Goal: Check status: Check status

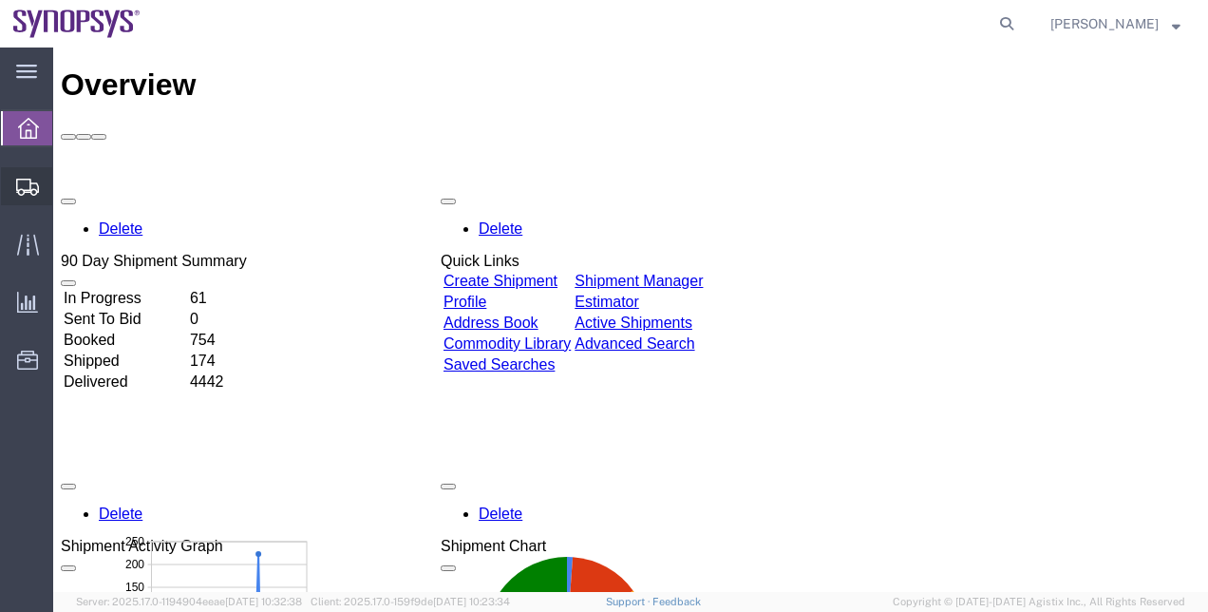
click at [0, 0] on span "Shipment Manager" at bounding box center [0, 0] width 0 height 0
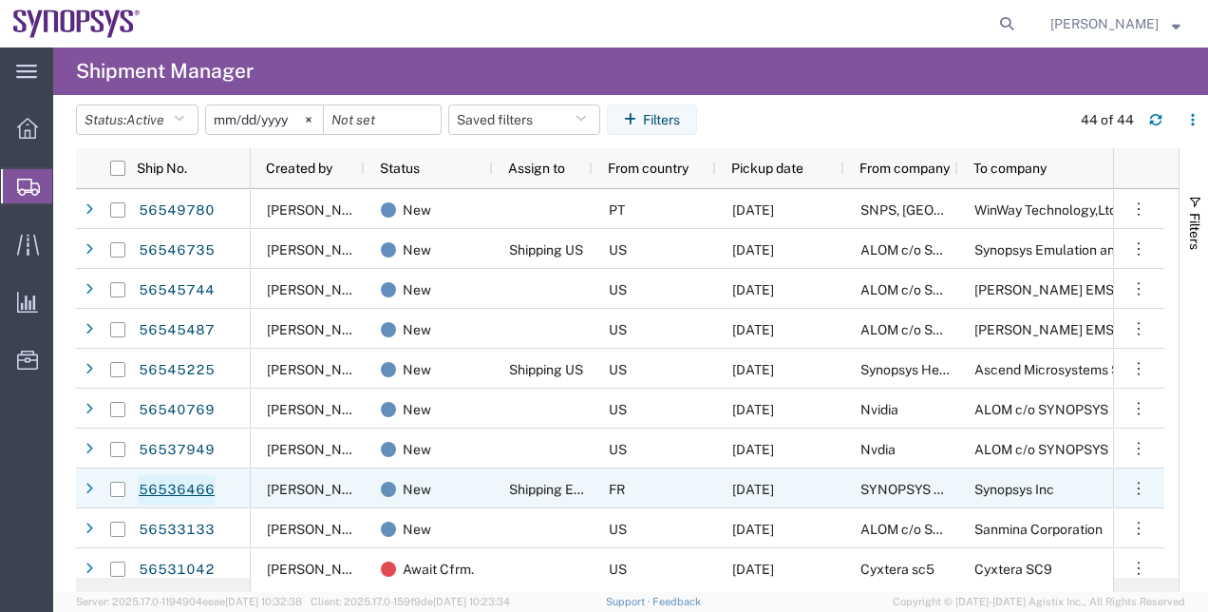
click at [194, 494] on link "56536466" at bounding box center [177, 490] width 78 height 30
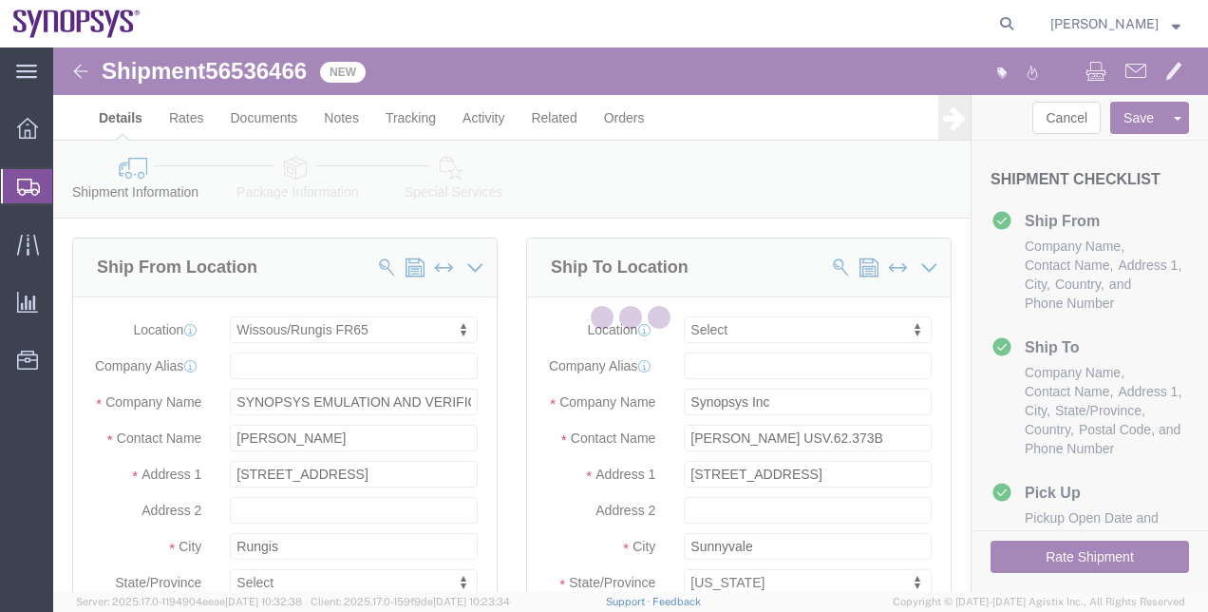
select select "63109"
select select
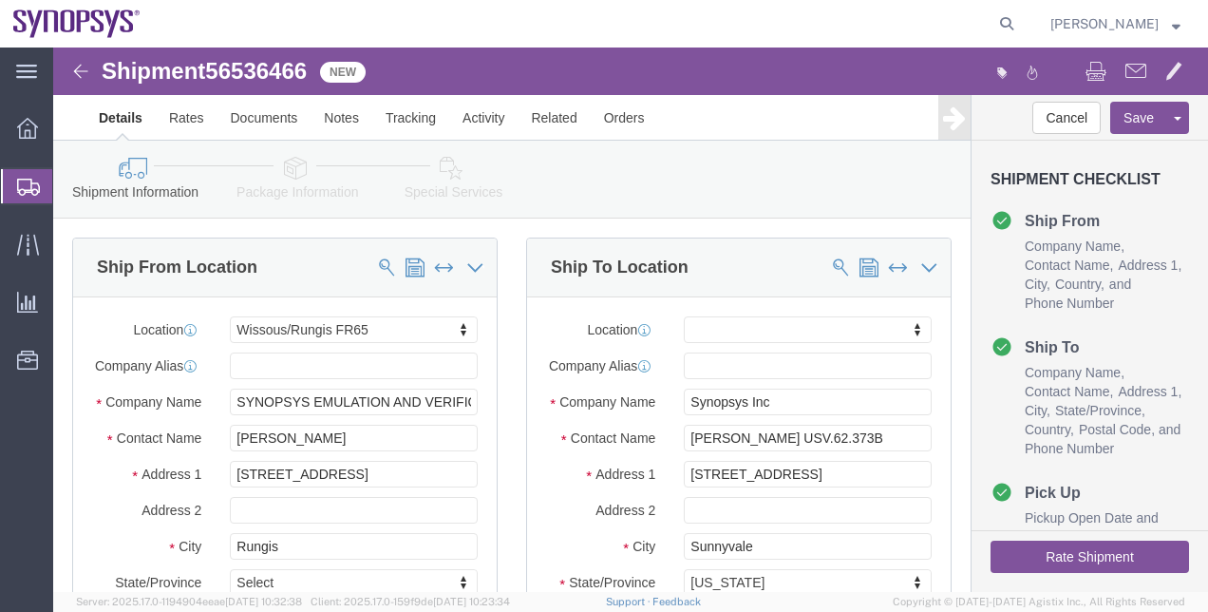
click icon
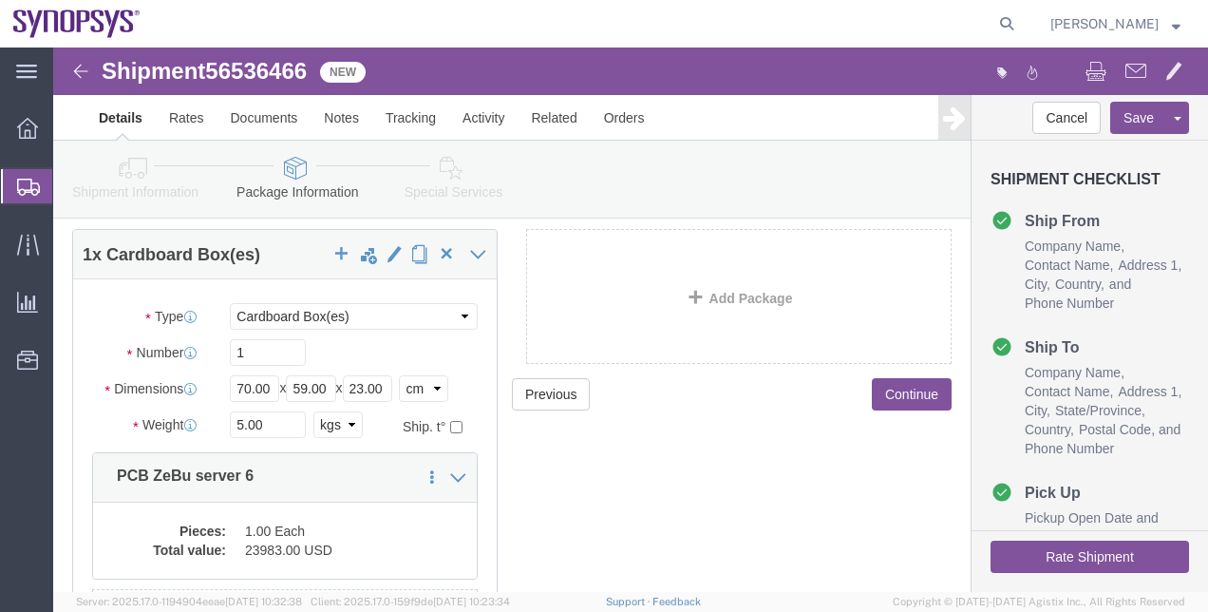
scroll to position [157, 0]
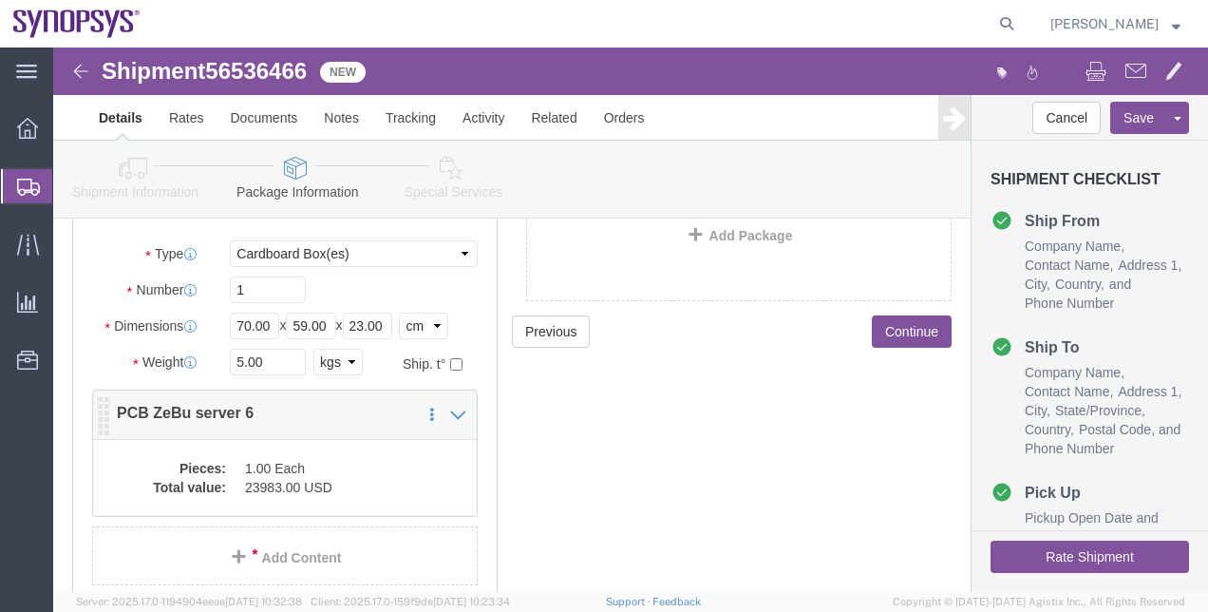
click dd "23983.00 USD"
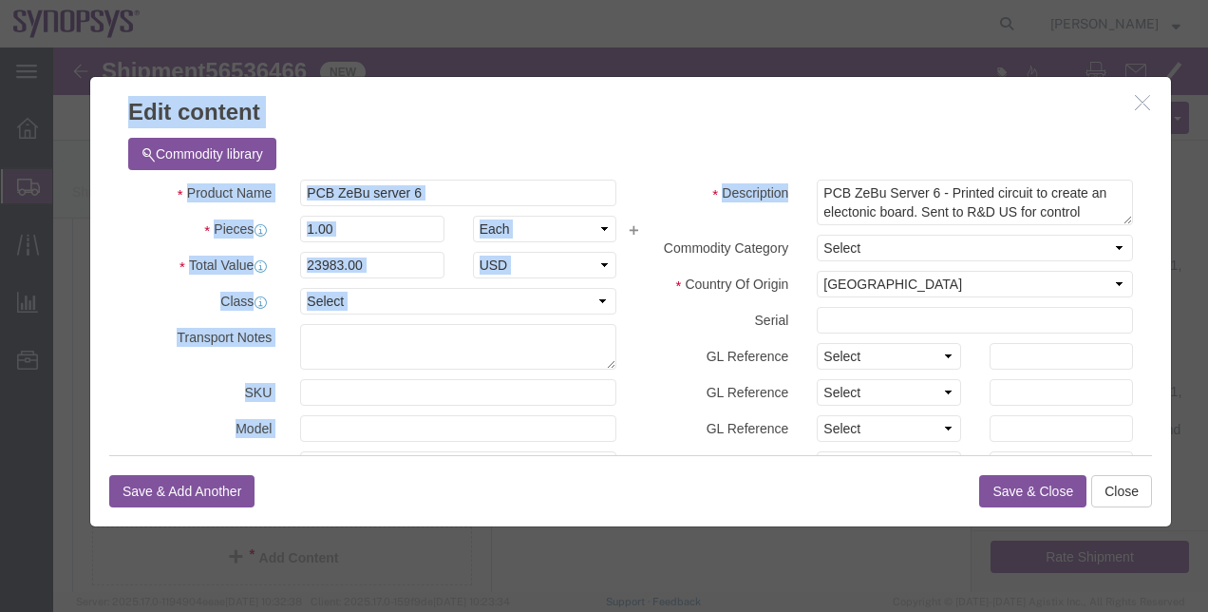
drag, startPoint x: 1100, startPoint y: 141, endPoint x: 1130, endPoint y: 264, distance: 127.1
click div "Edit content Commodity library Product Name PCB ZeBu server 6 Pieces 1.00 Selec…"
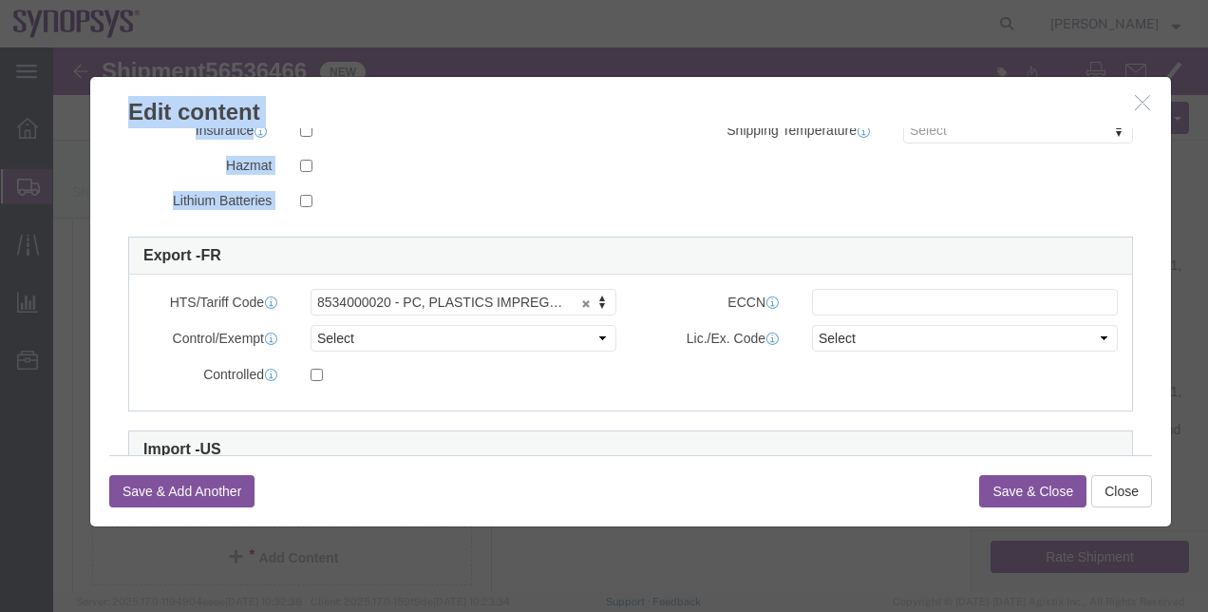
scroll to position [427, 0]
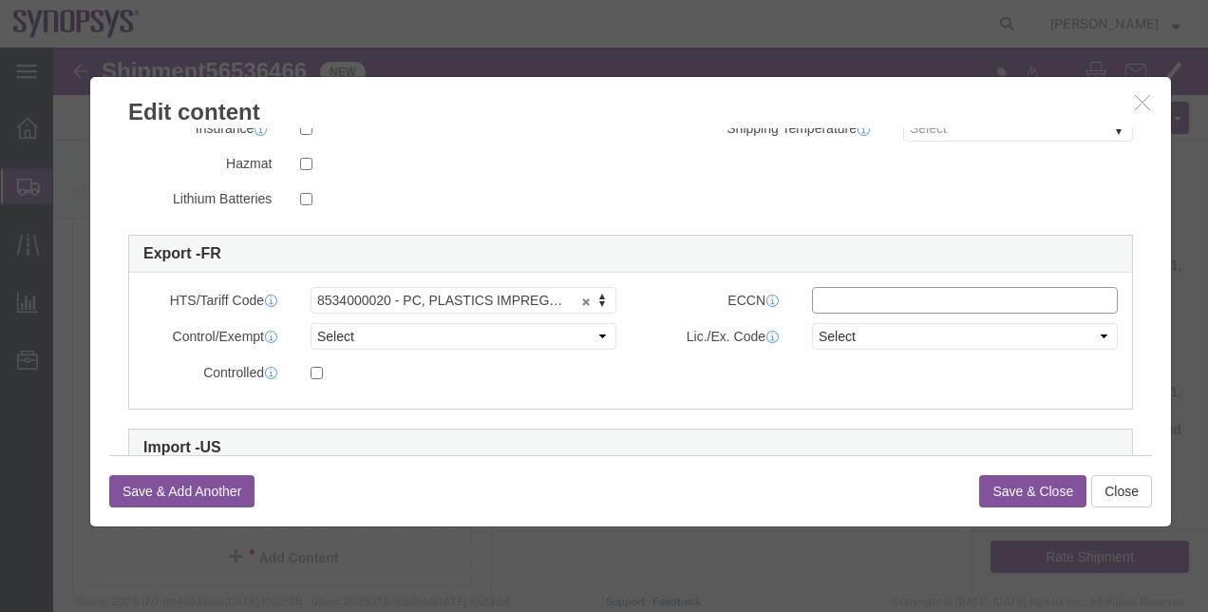
click input "text"
paste input "3B992/NLR"
type input "3B992"
click select "Select ATF BIS DEA EPA FDA FTR ITAR OFAC Other (OPA)"
select select "BIS"
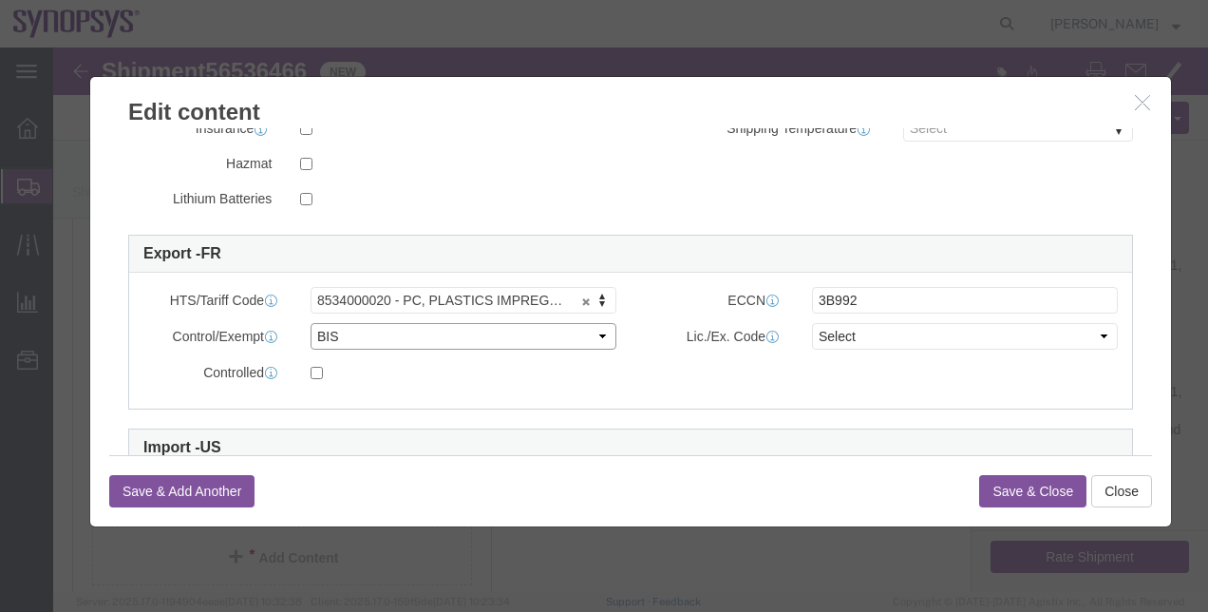
click select "Select ATF BIS DEA EPA FDA FTR ITAR OFAC Other (OPA)"
click select "Select AGR-Agricultural APP-Computers APR-Additional Permissive Exports AVS-Air…"
select select "NLR"
click select "Select AGR-Agricultural APP-Computers APR-Additional Permissive Exports AVS-Air…"
click button "Save & Close"
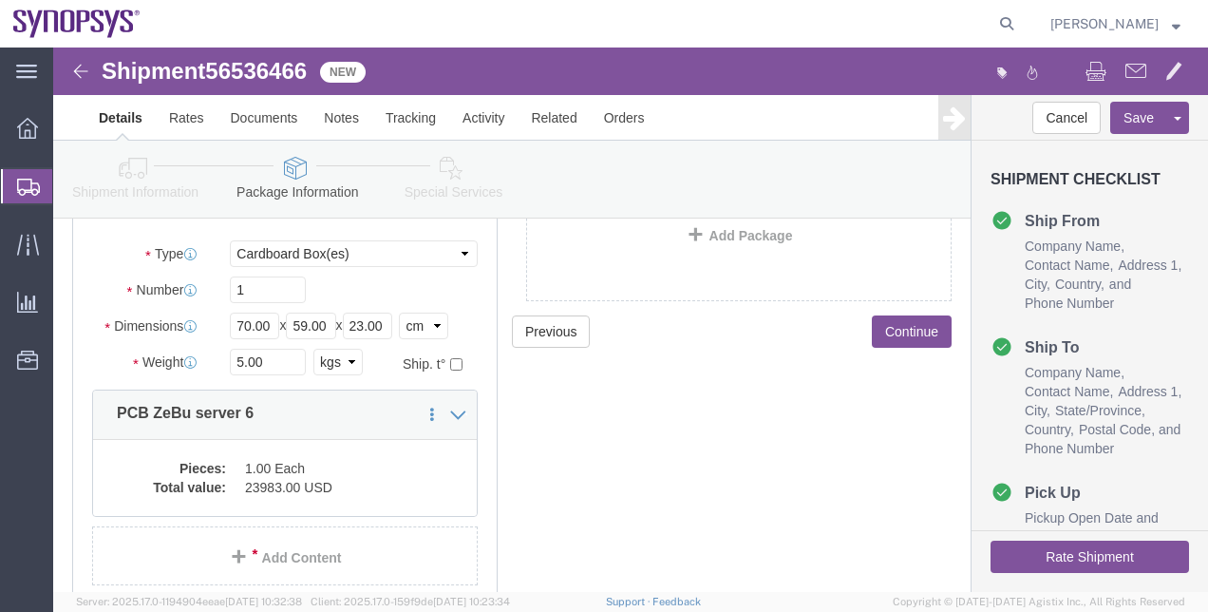
click link "Shipment Information"
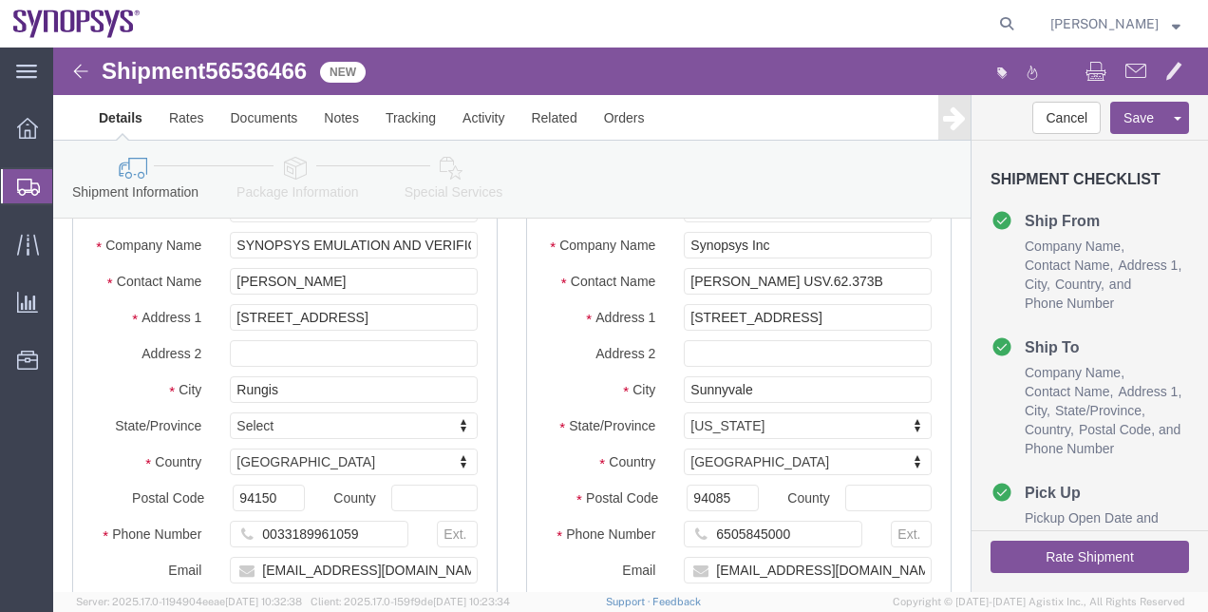
click icon
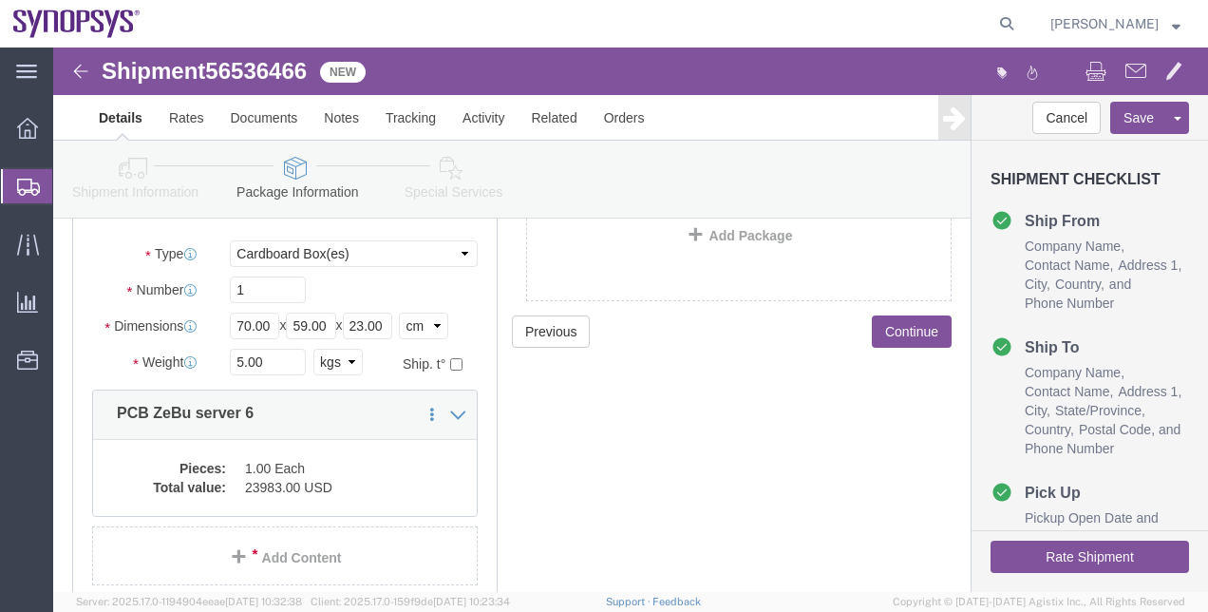
click icon
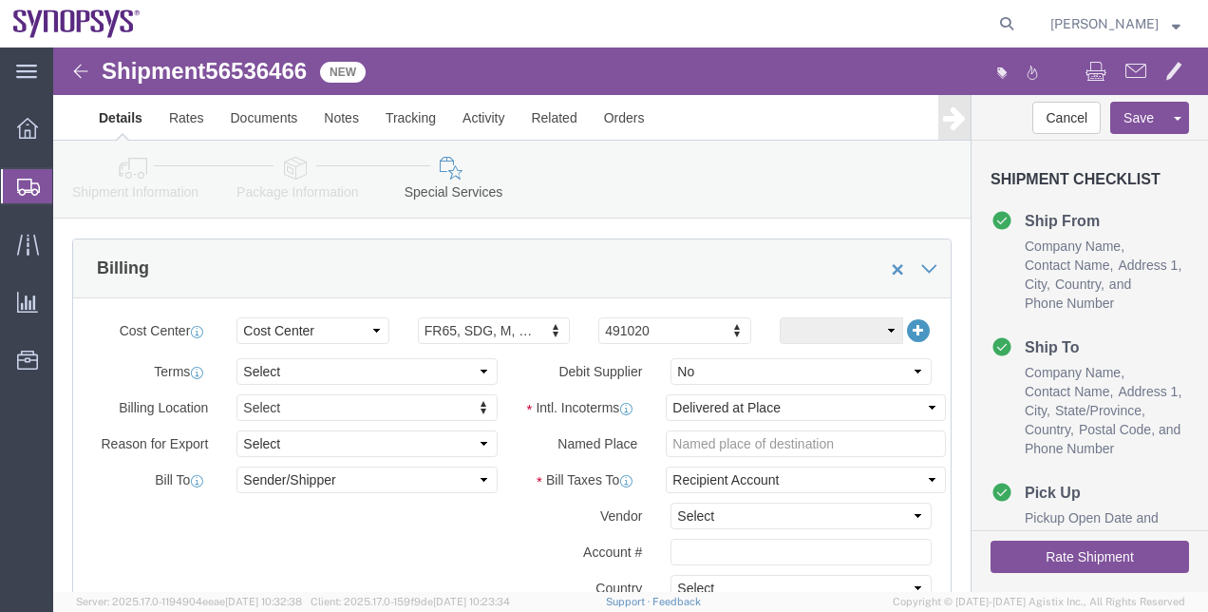
scroll to position [811, 0]
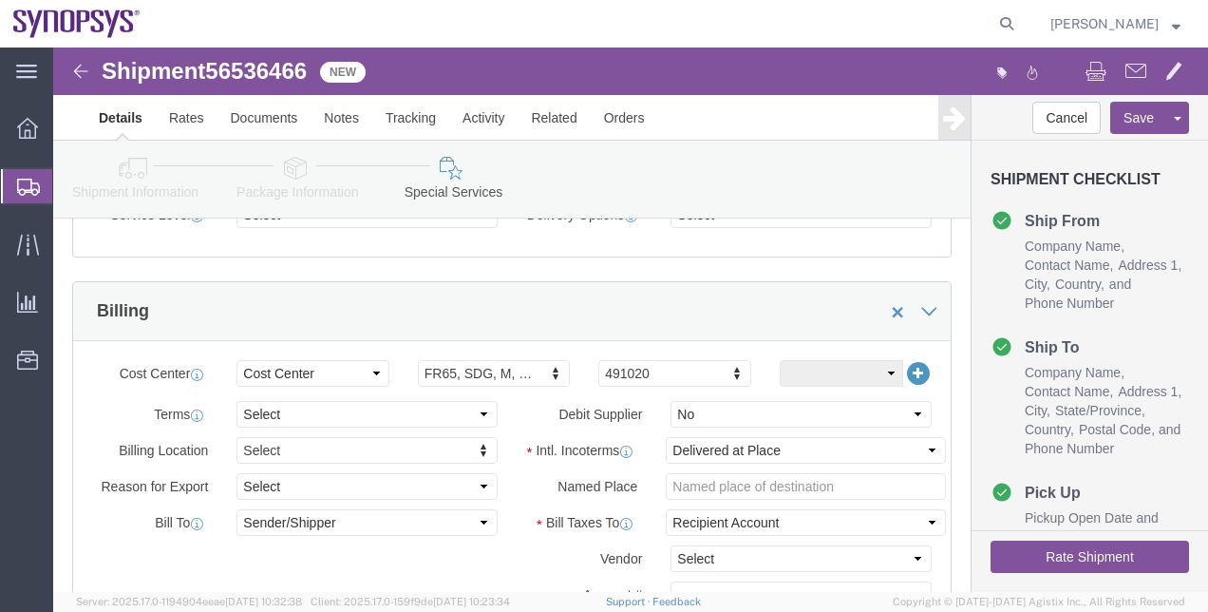
click button "Rate Shipment"
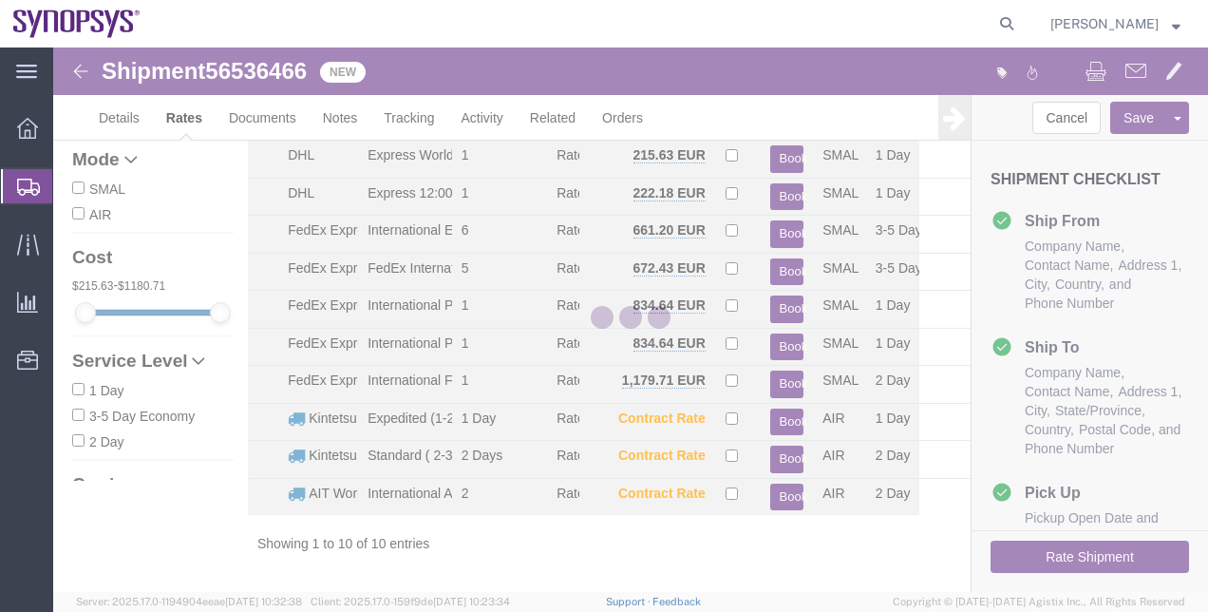
scroll to position [69, 0]
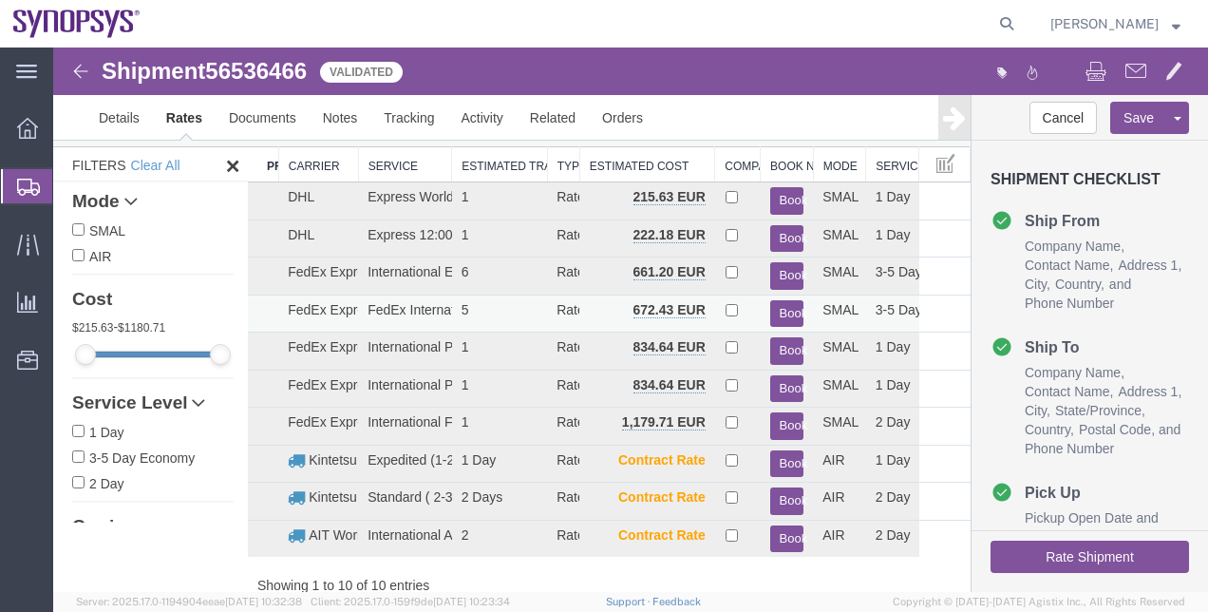
click at [779, 311] on button "Book" at bounding box center [787, 314] width 34 height 28
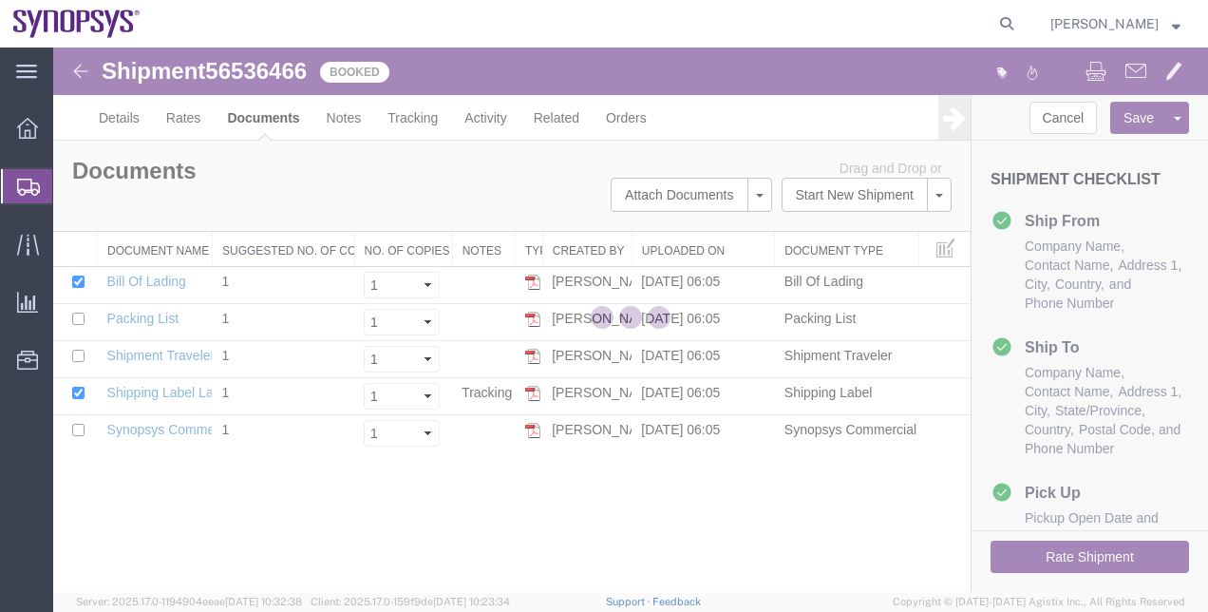
scroll to position [0, 0]
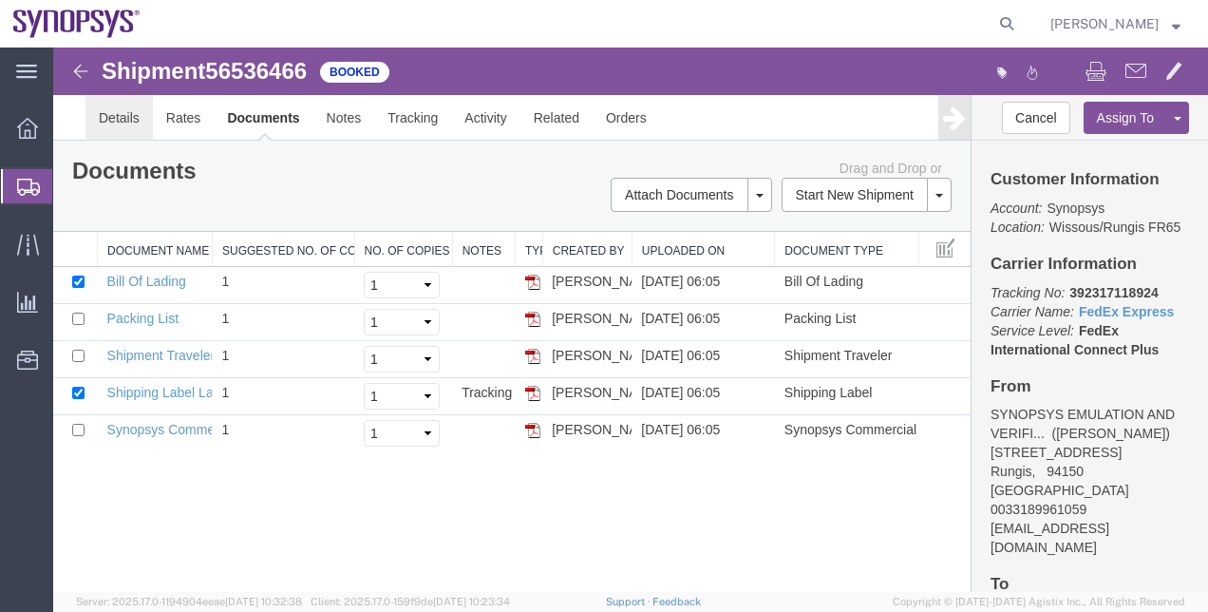
click at [125, 139] on link "Details" at bounding box center [118, 118] width 67 height 46
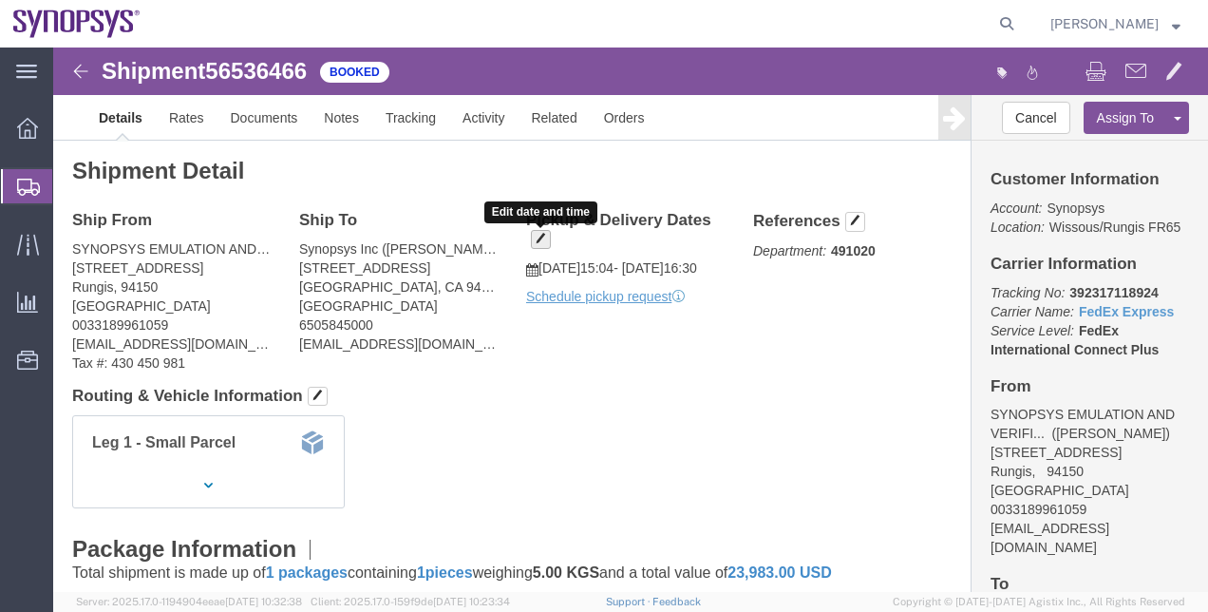
click button "button"
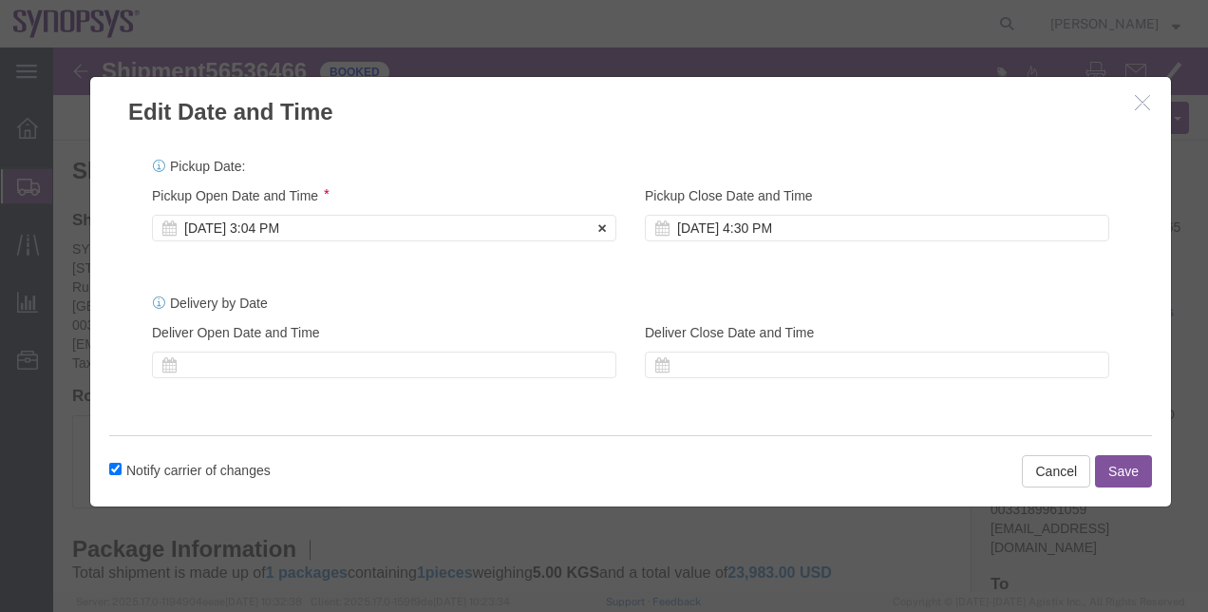
click div "Aug 20 2025 3:04 PM"
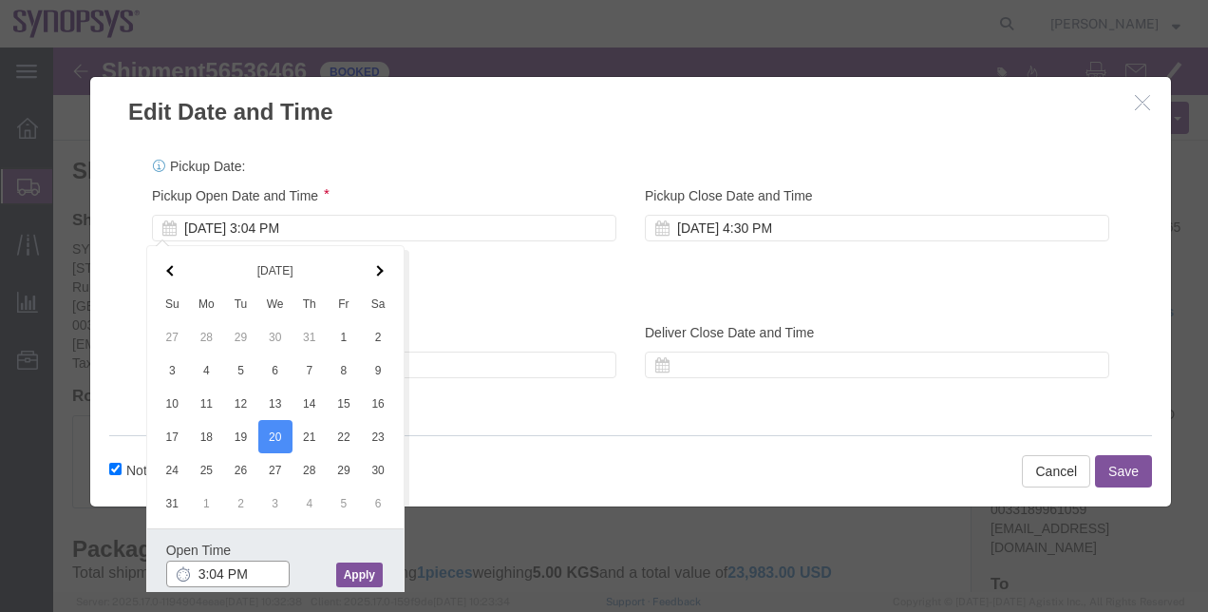
click input "3:04 PM"
click button "Apply"
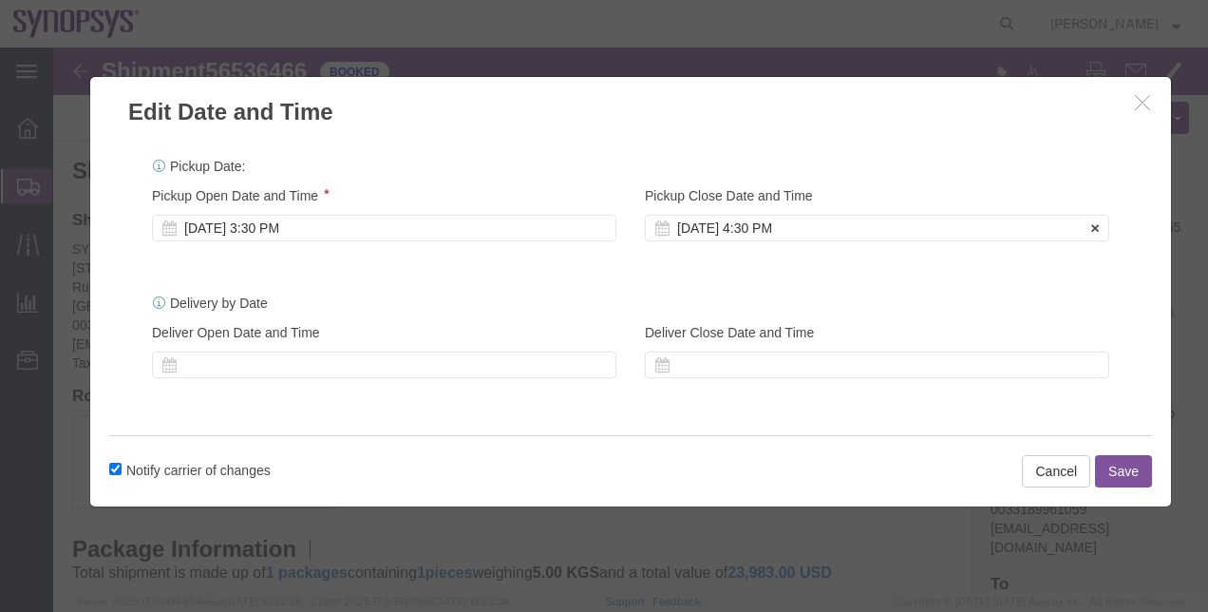
click div "Aug 20 2025 4:30 PM"
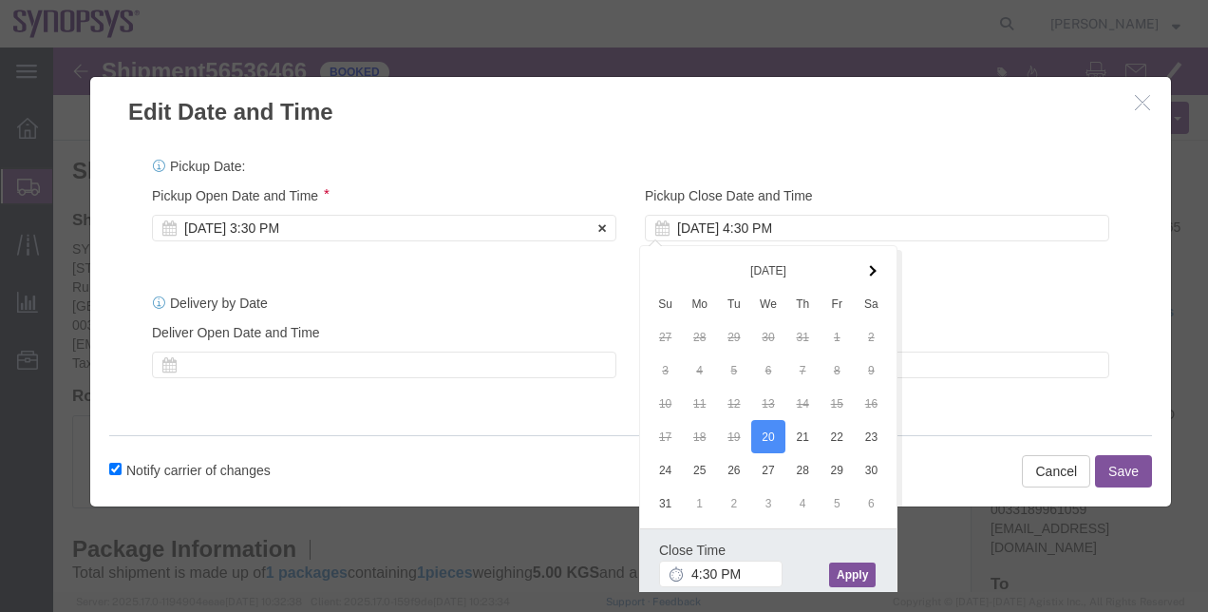
click div "Aug 20 2025 3:30 PM"
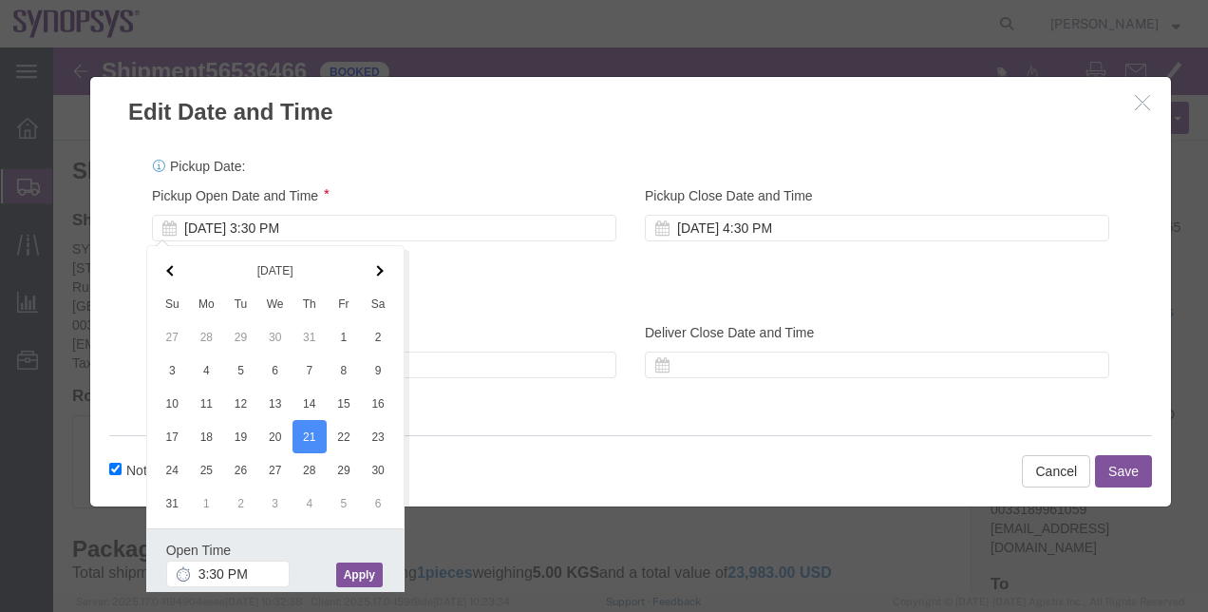
click button "Apply"
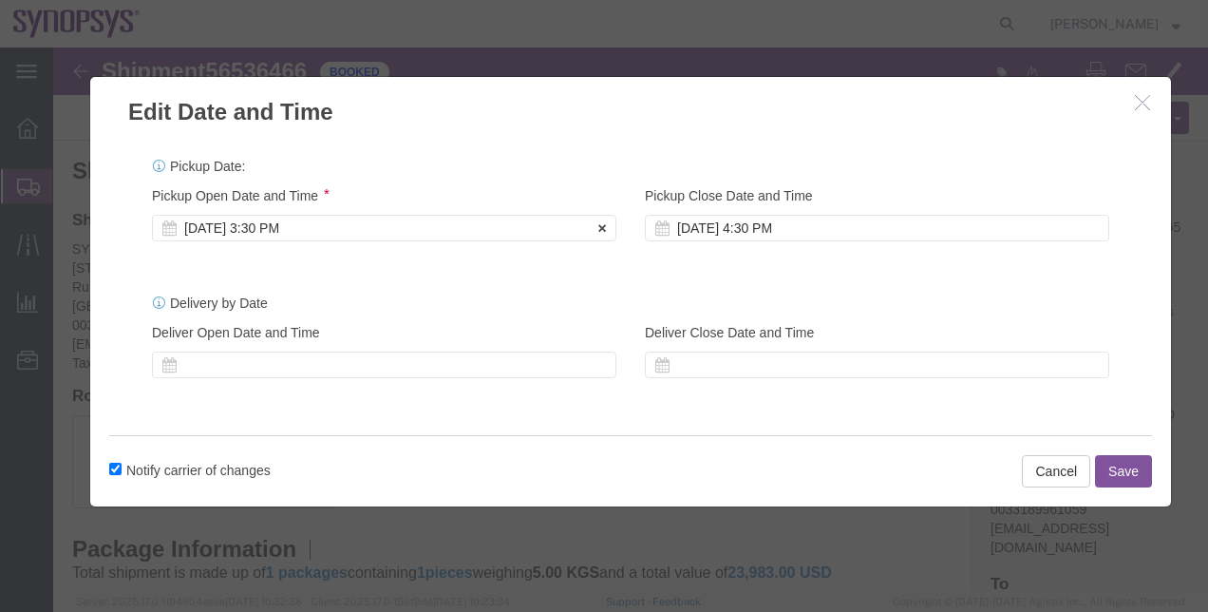
click div "Aug 21 2025 3:30 PM"
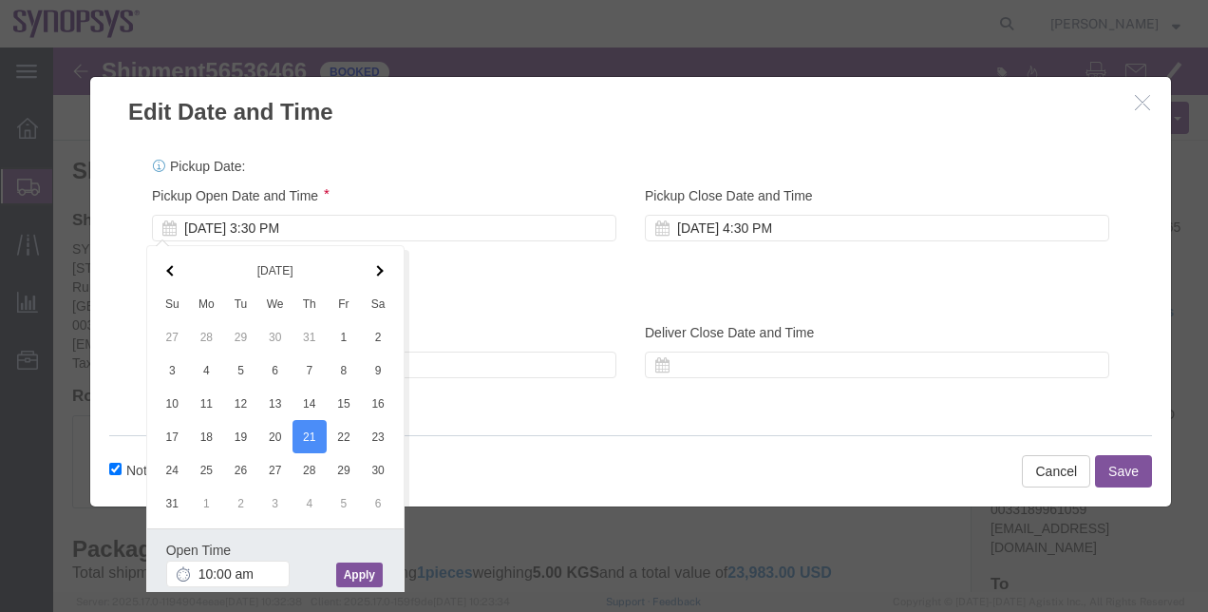
type input "10:00 AM"
click div "Open Time 10:00 AM Aug 21 2025 3:30 PM - Aug 21 2025 3:30 PM Cancel Apply"
click button "Apply"
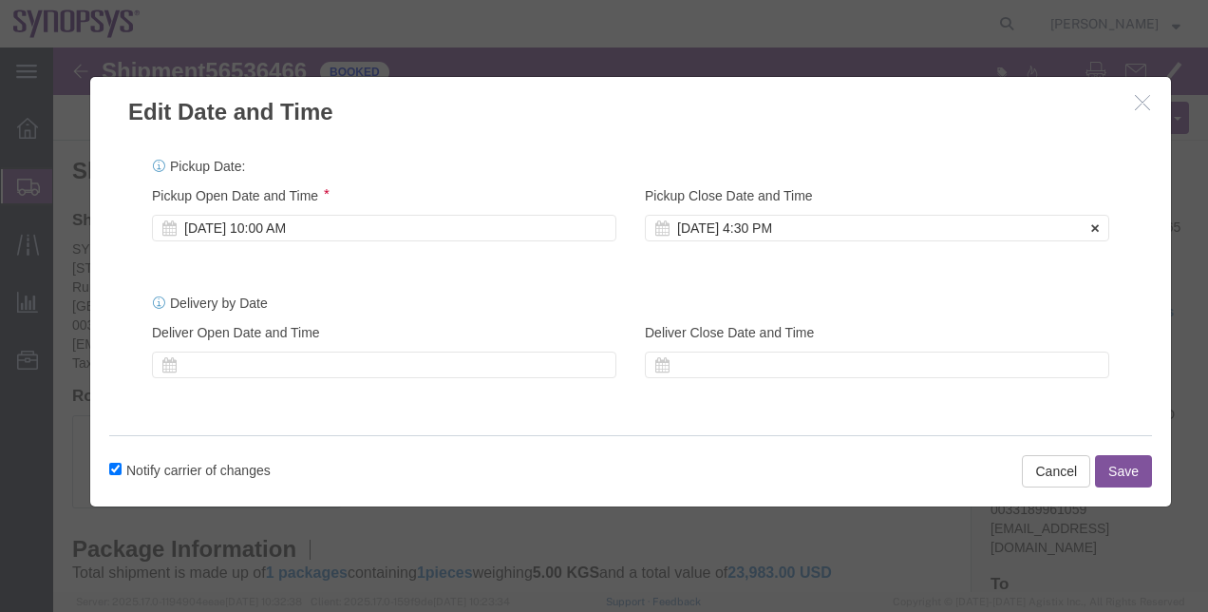
click div "Aug 21 2025 4:30 PM"
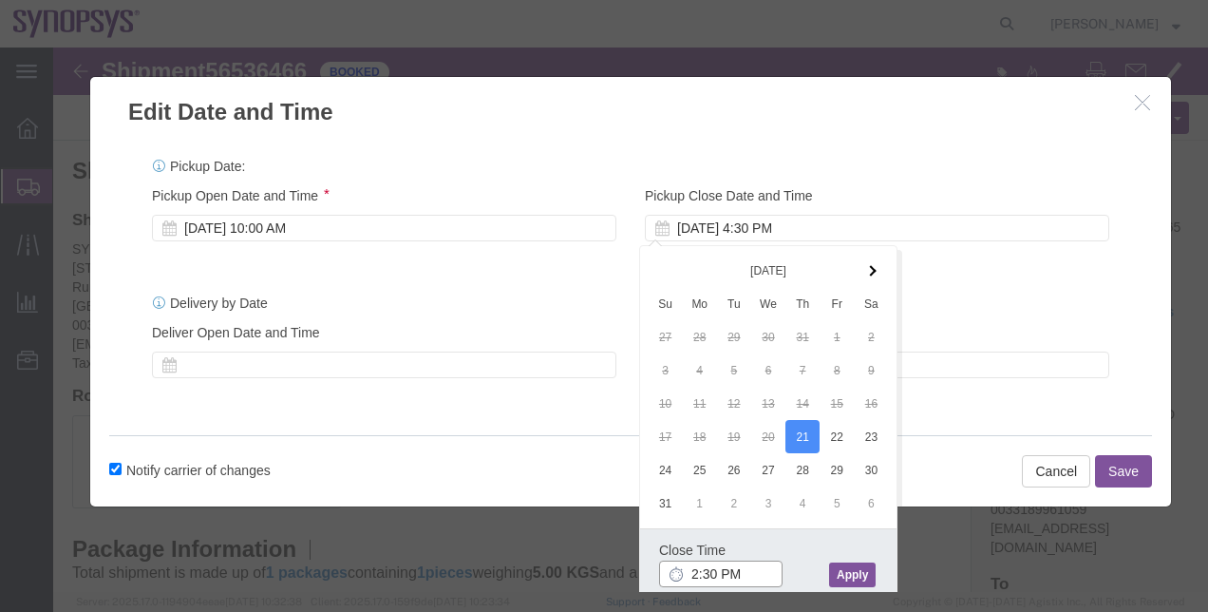
type input "2:30 PM"
click button "Apply"
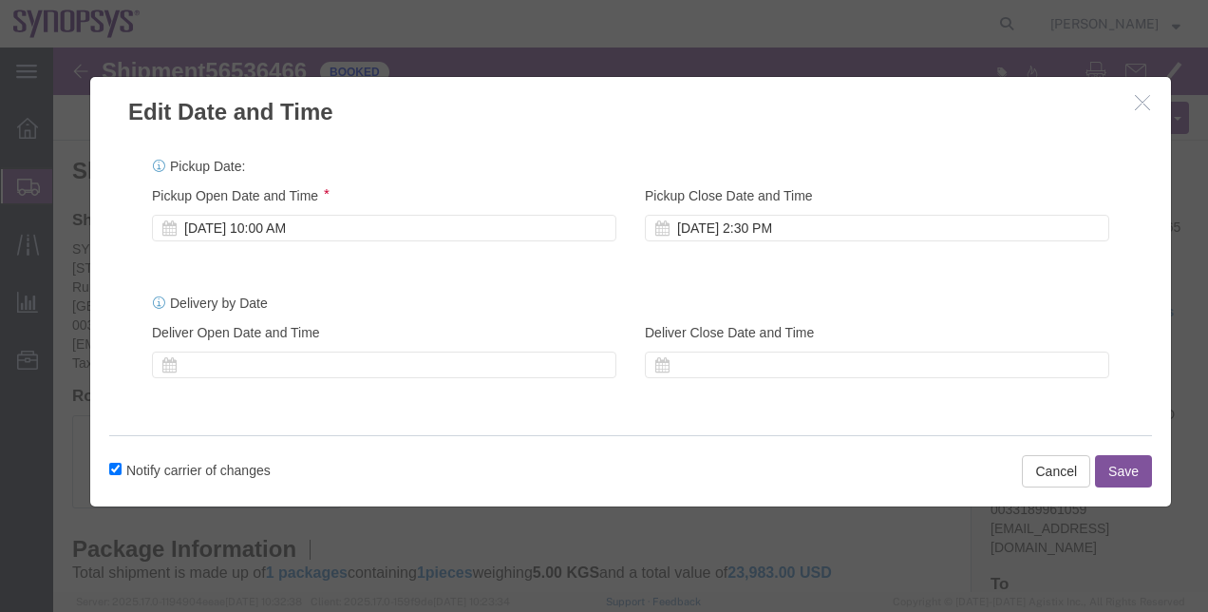
click button "Save"
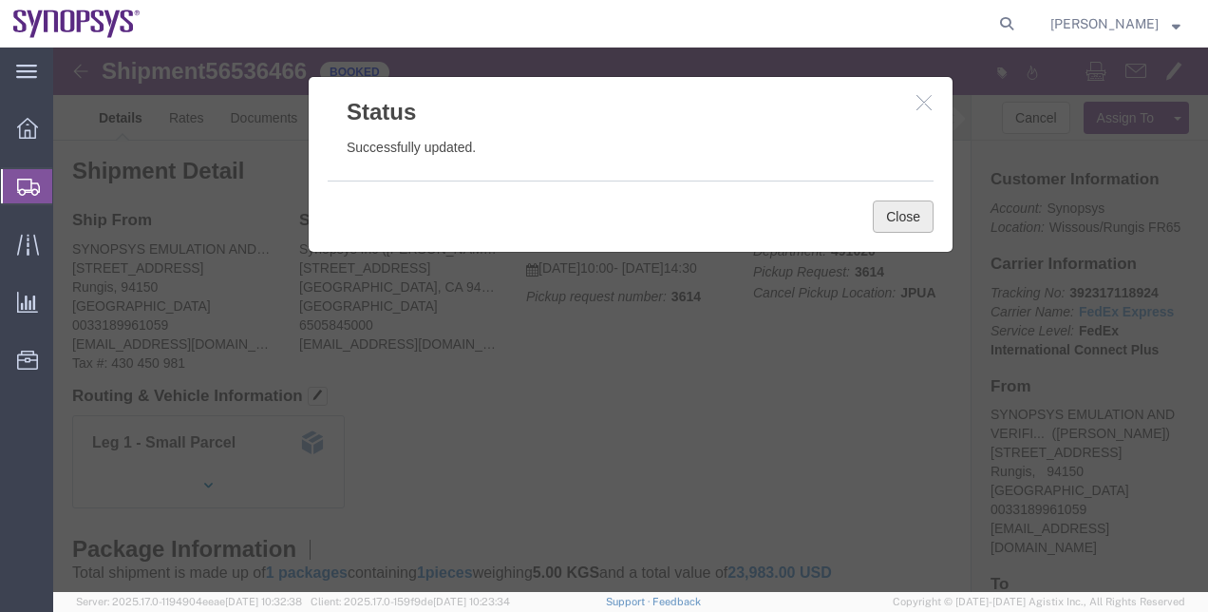
click button "Close"
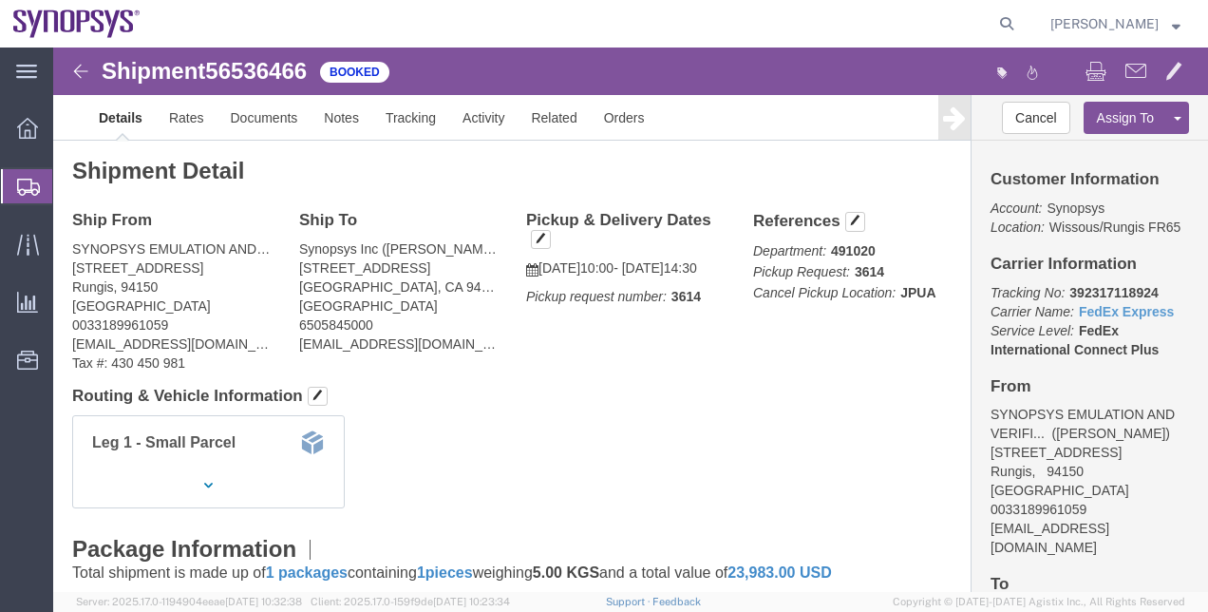
click at [0, 0] on span "Shipment Manager" at bounding box center [0, 0] width 0 height 0
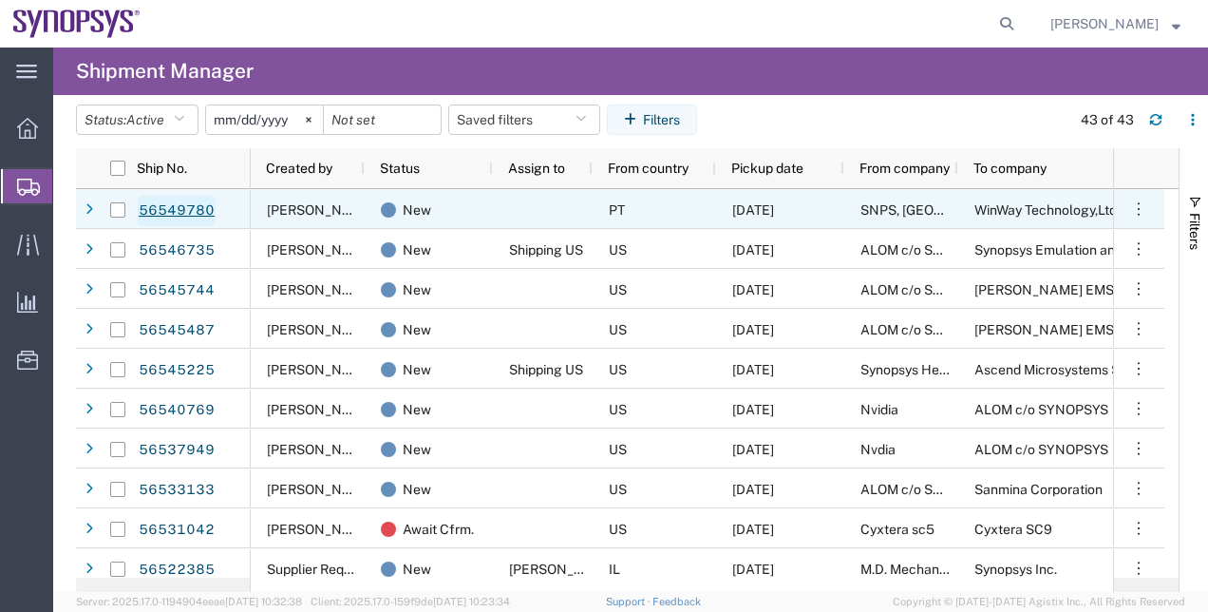
click at [181, 215] on link "56549780" at bounding box center [177, 211] width 78 height 30
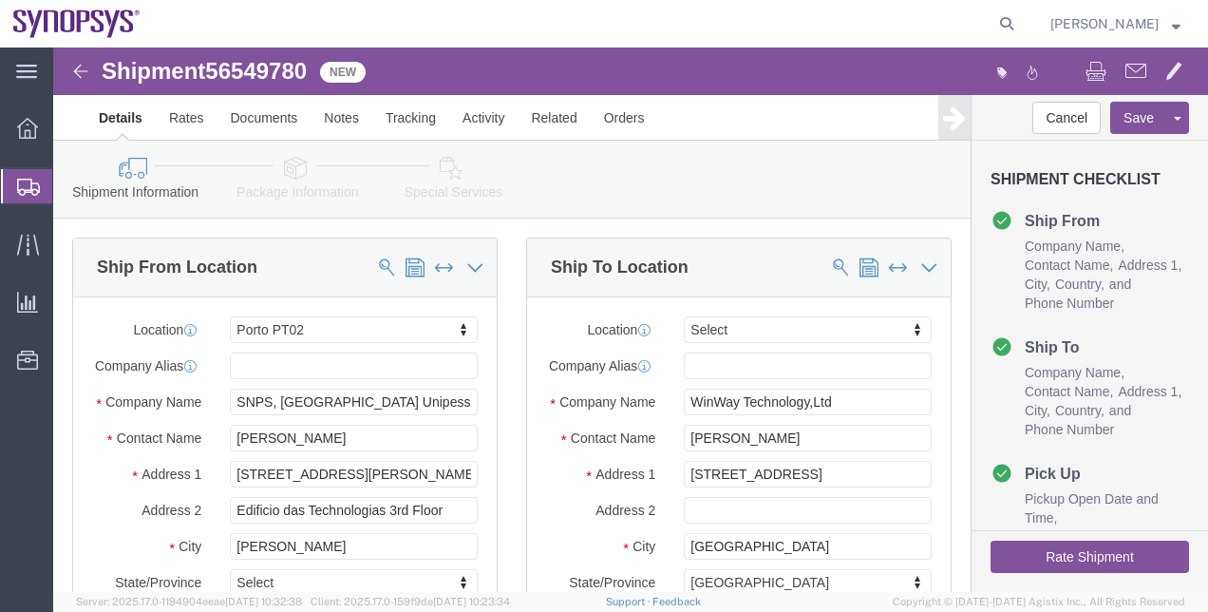
select select "63151"
select select
click link "Package Information"
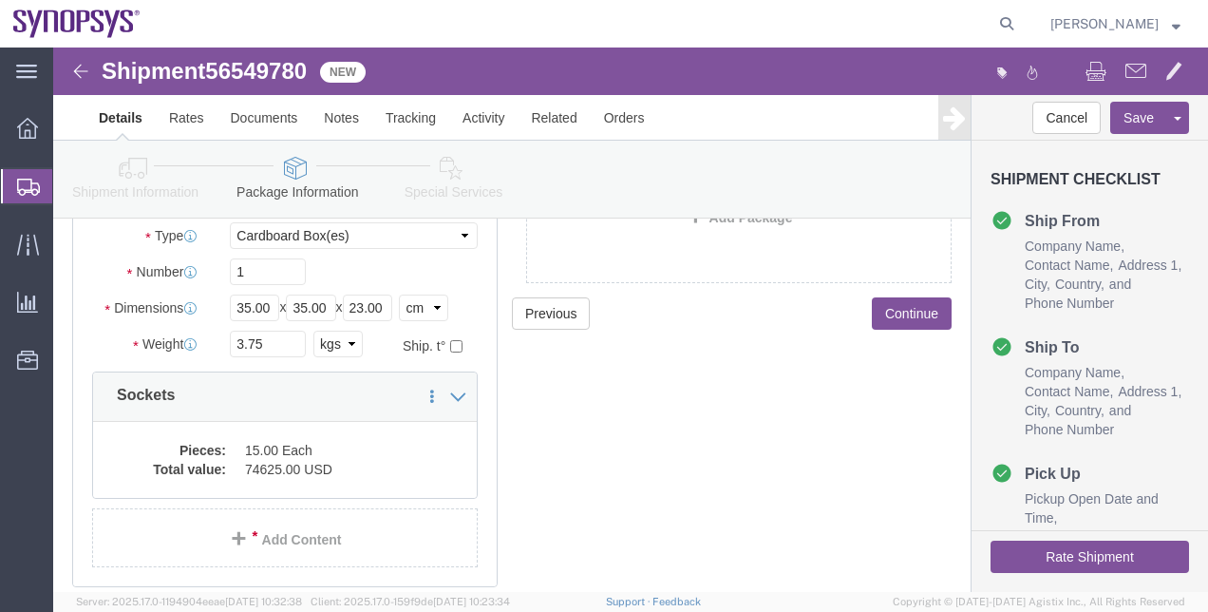
scroll to position [186, 0]
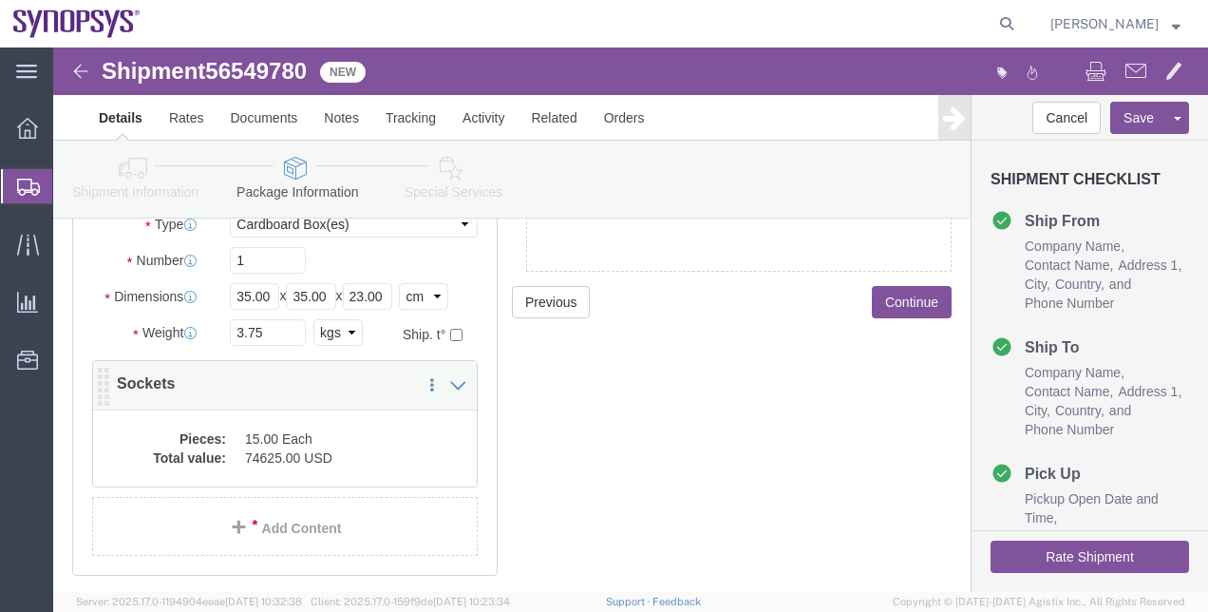
click dd "15.00 Each"
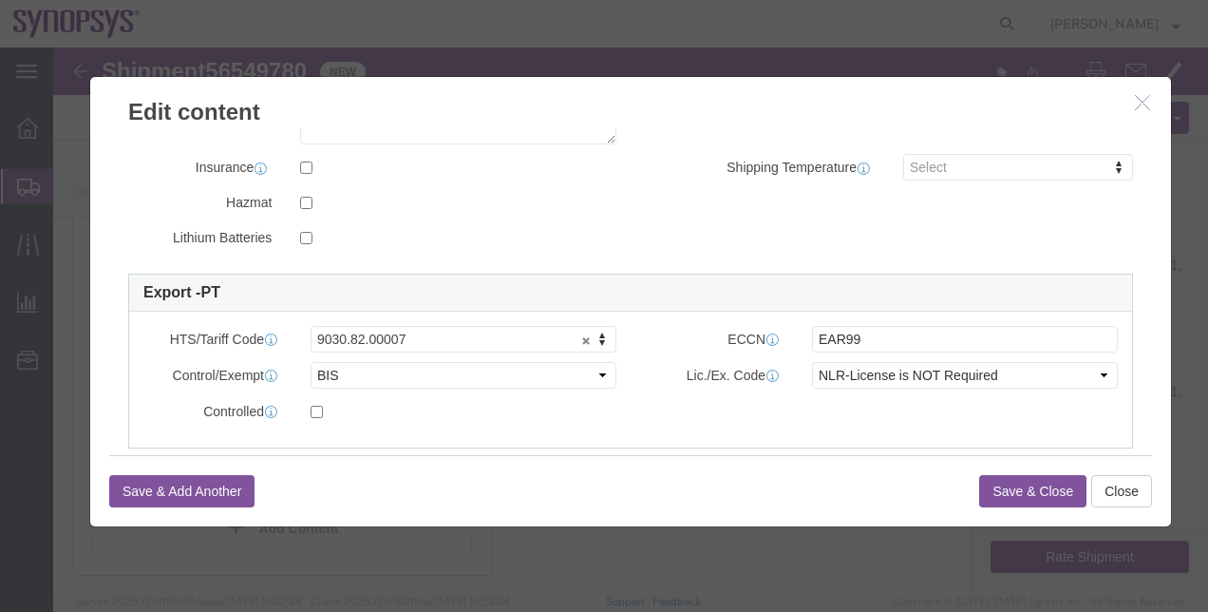
scroll to position [409, 0]
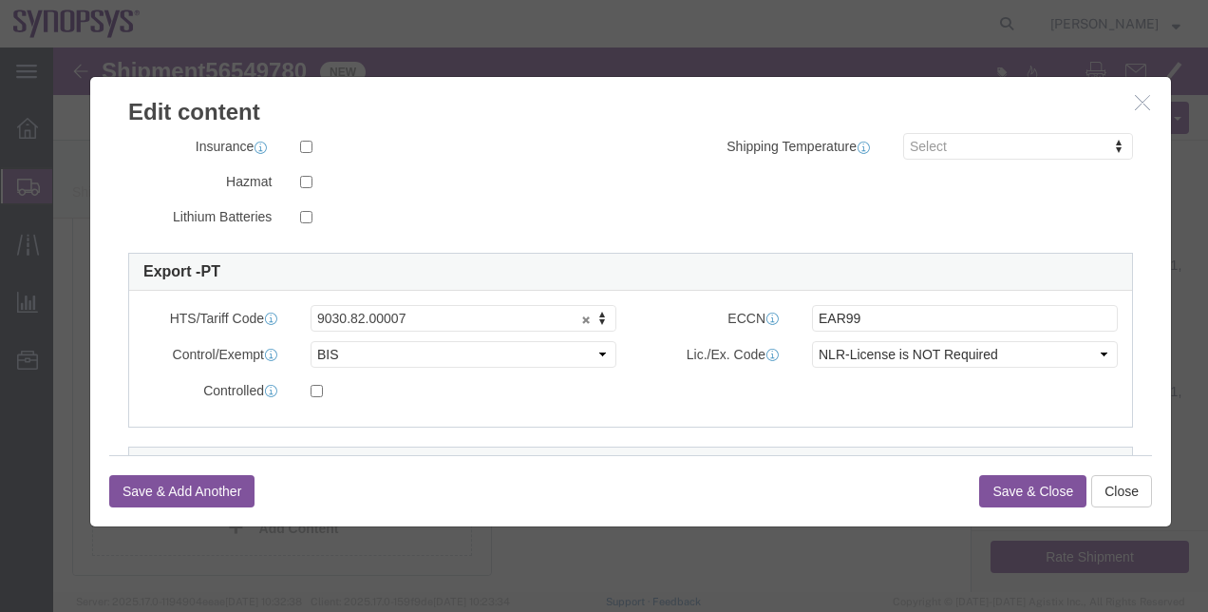
click icon "button"
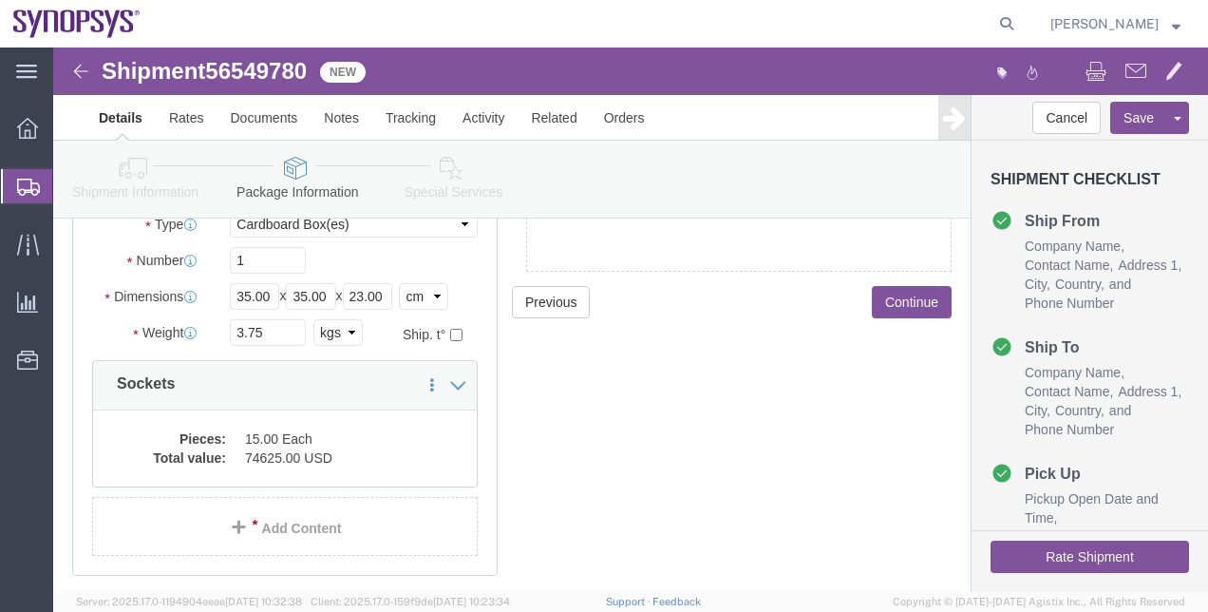
click icon
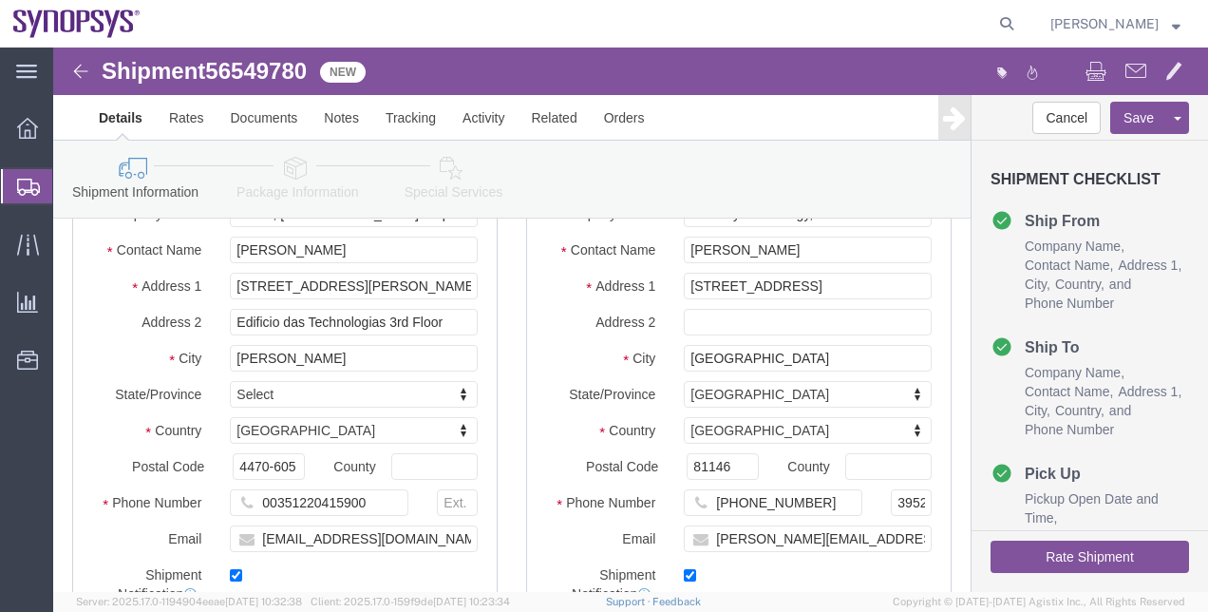
scroll to position [167, 0]
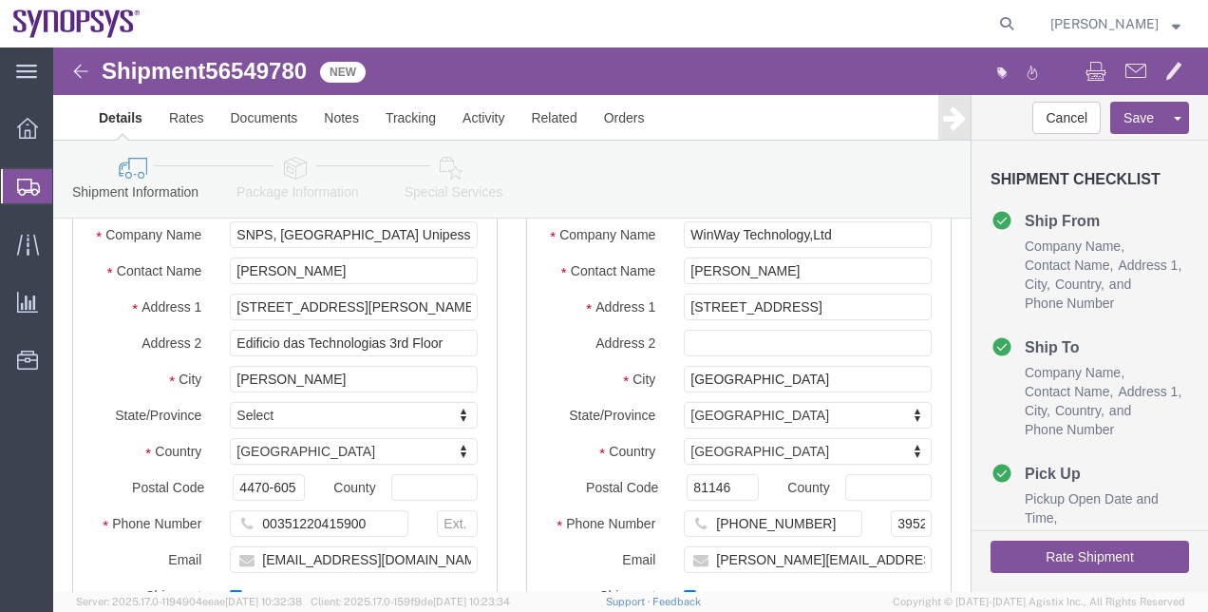
click link "Package Information"
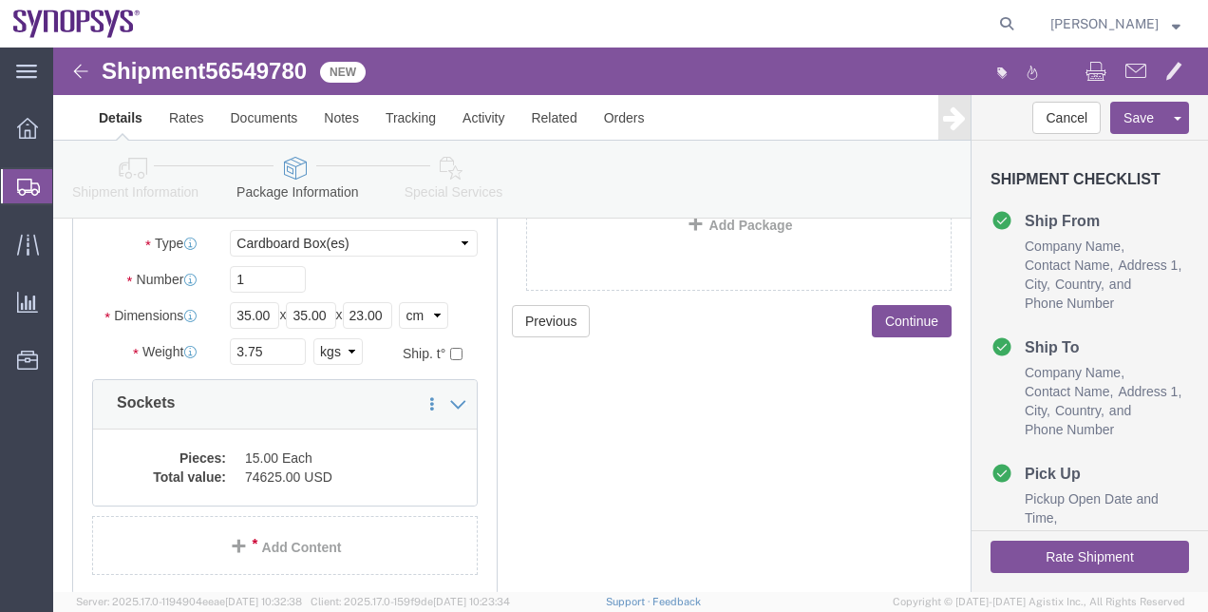
click link "Special Services"
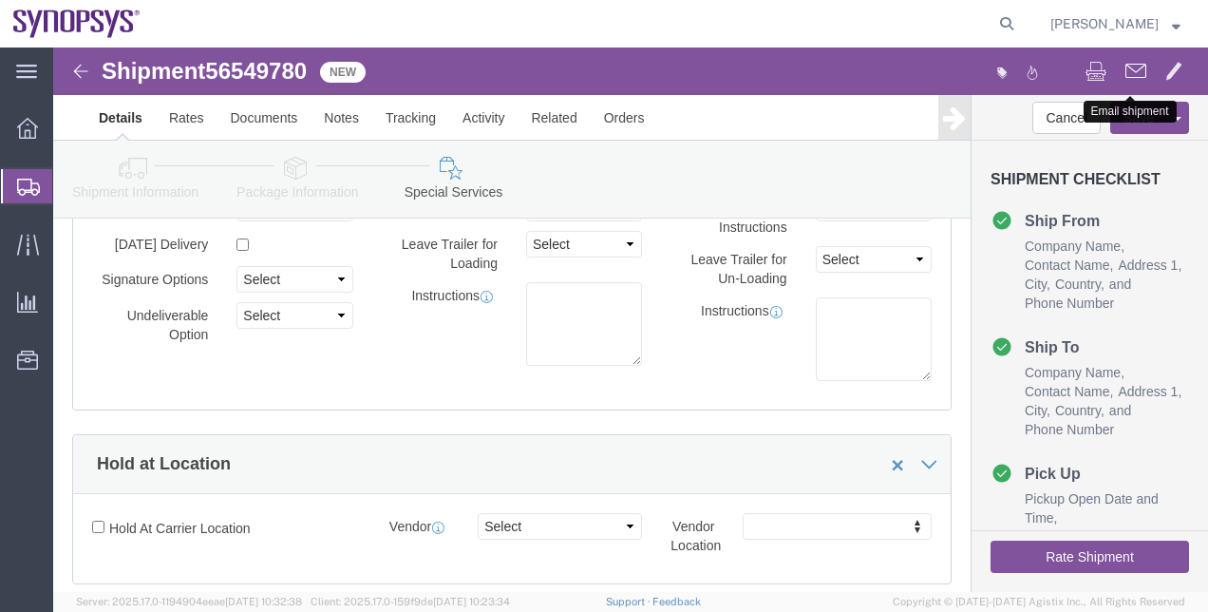
click button
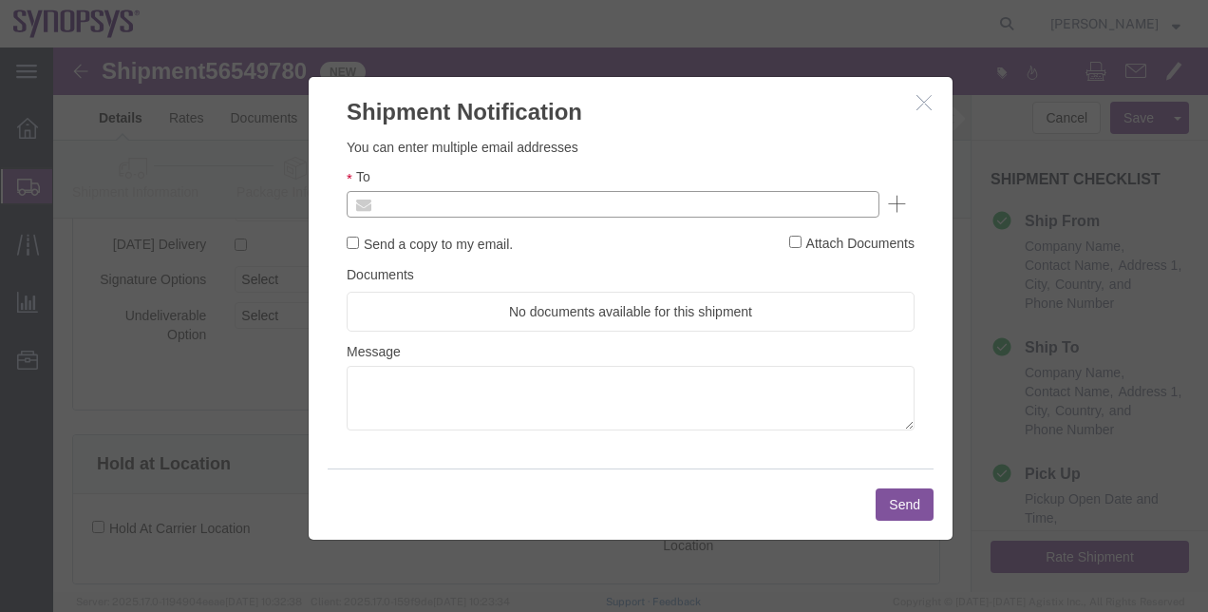
click input "text"
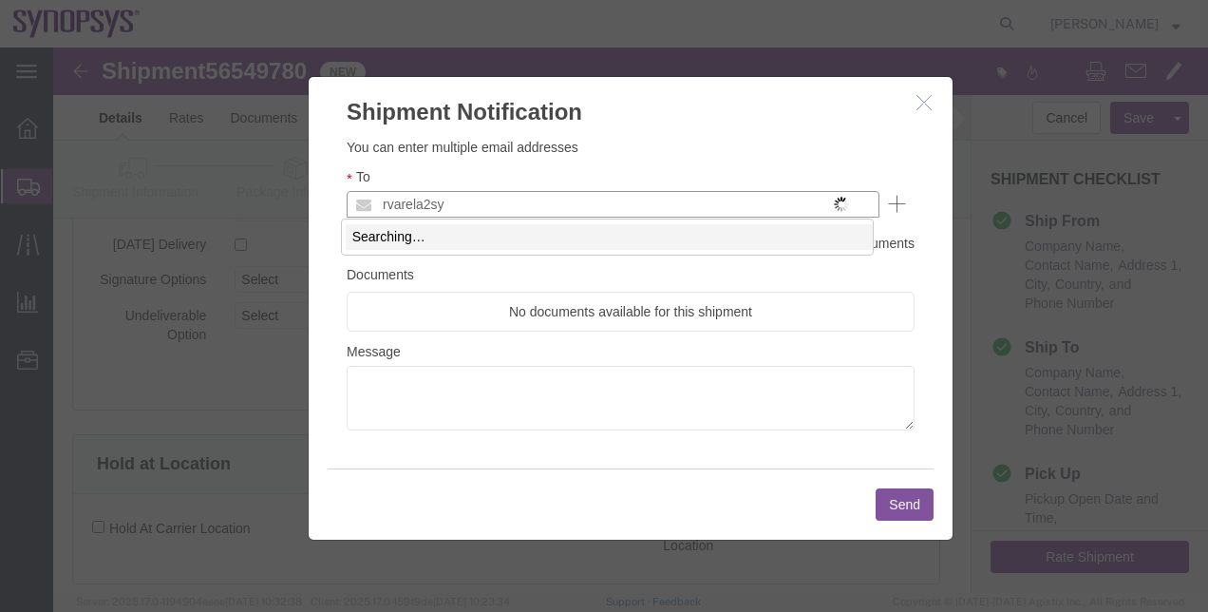
type input "rvarela2syn"
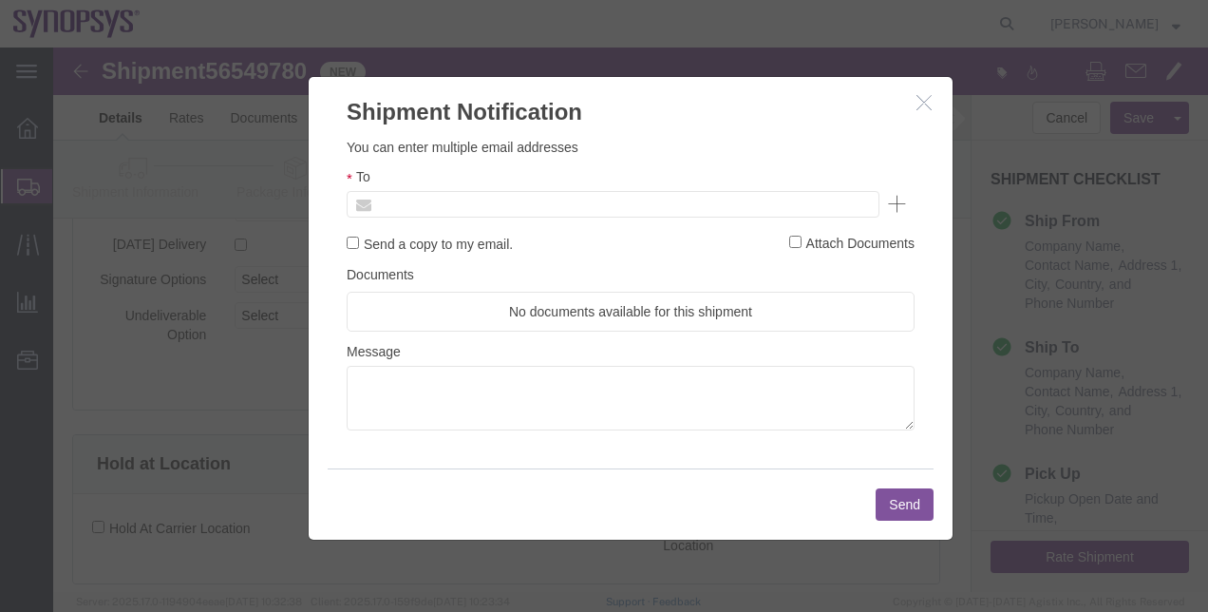
type input "Enter Email Address"
click icon "button"
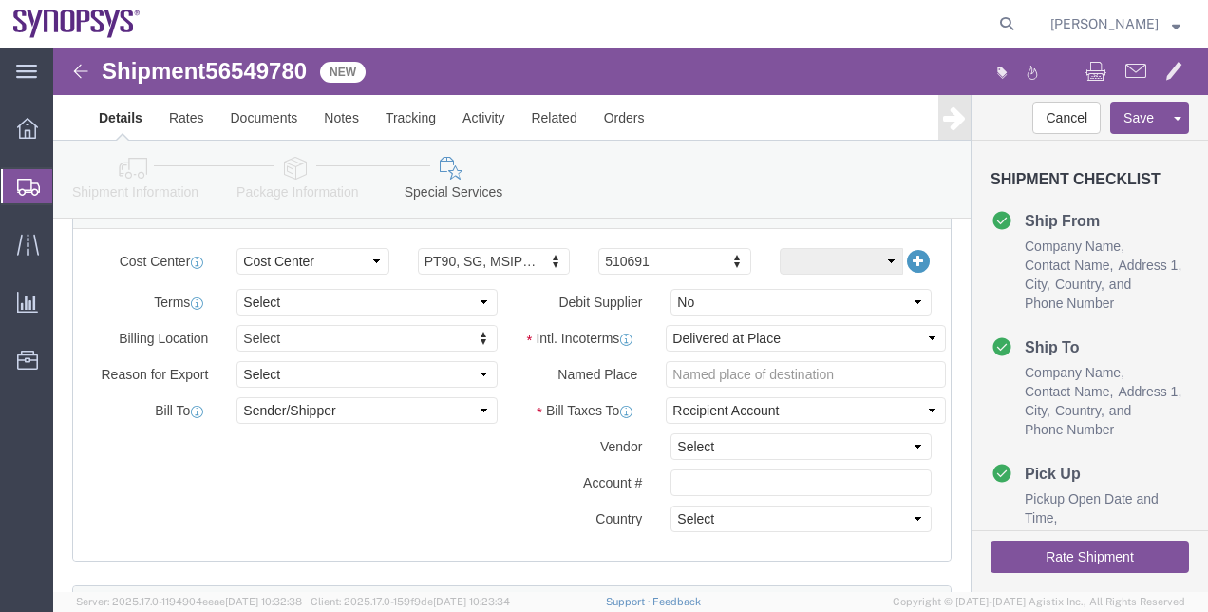
scroll to position [948, 0]
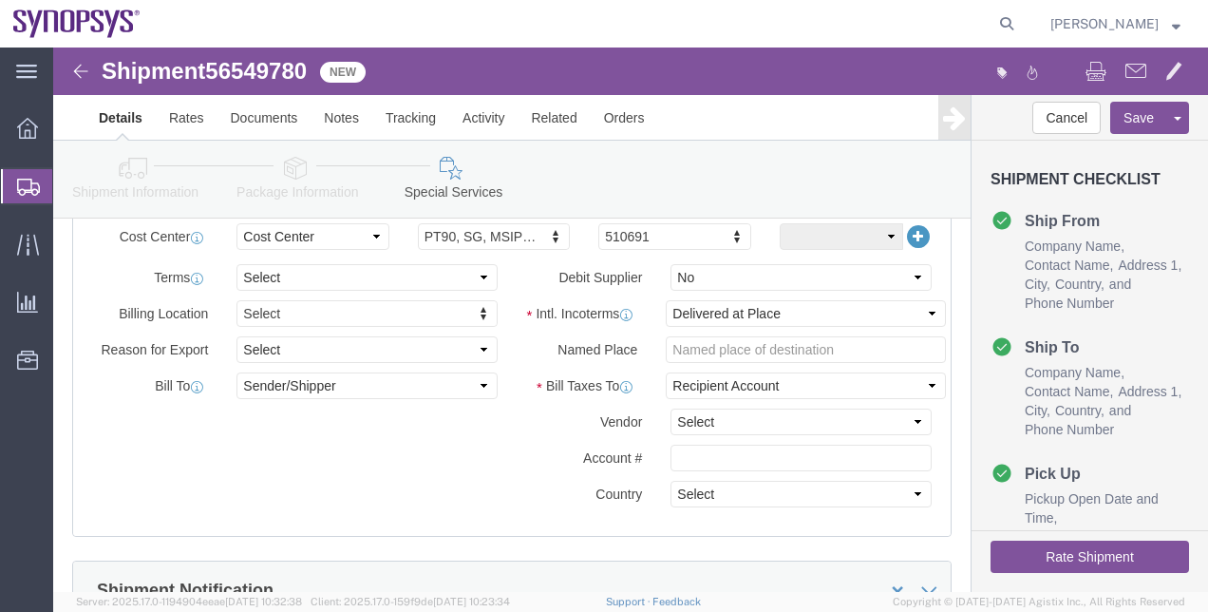
click button "Rate Shipment"
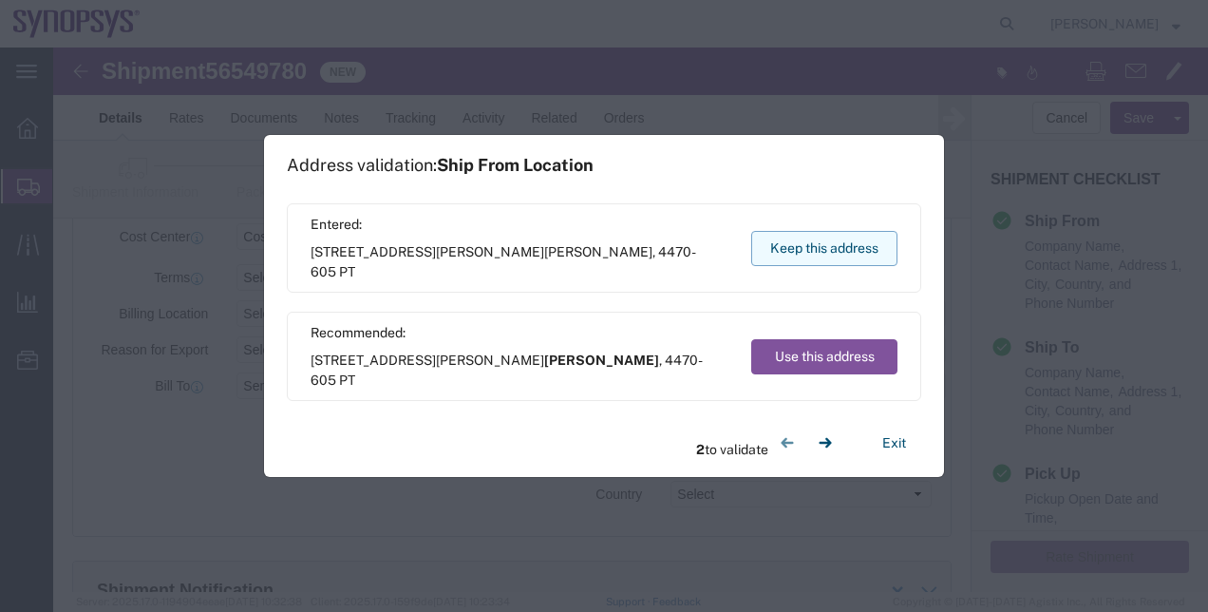
click at [812, 250] on button "Keep this address" at bounding box center [824, 248] width 146 height 35
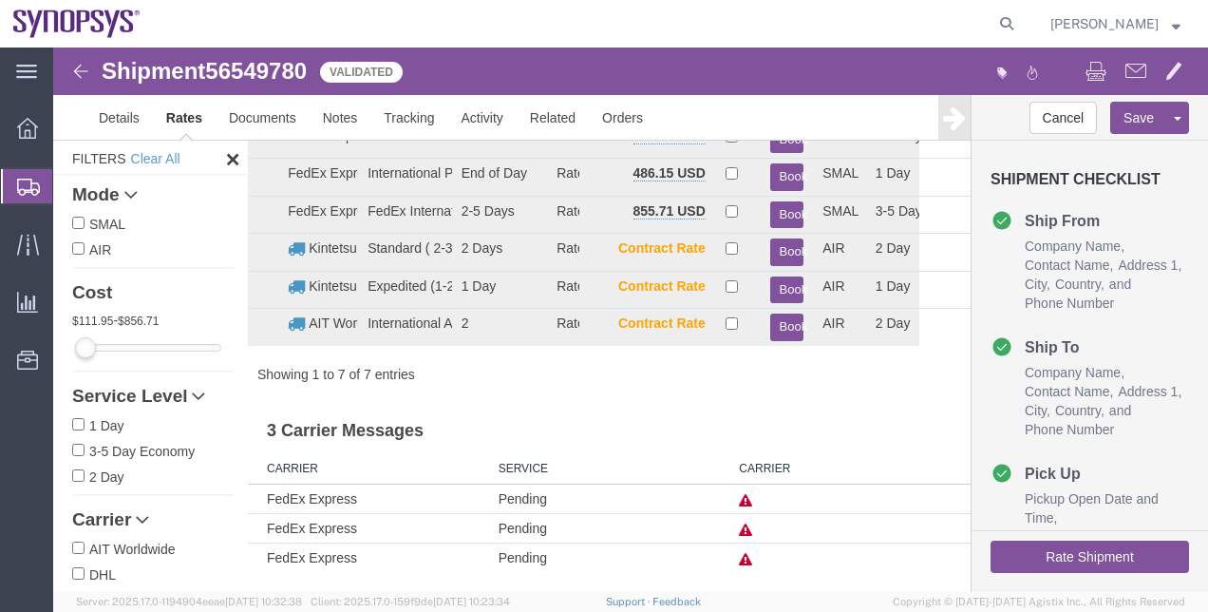
scroll to position [126, 0]
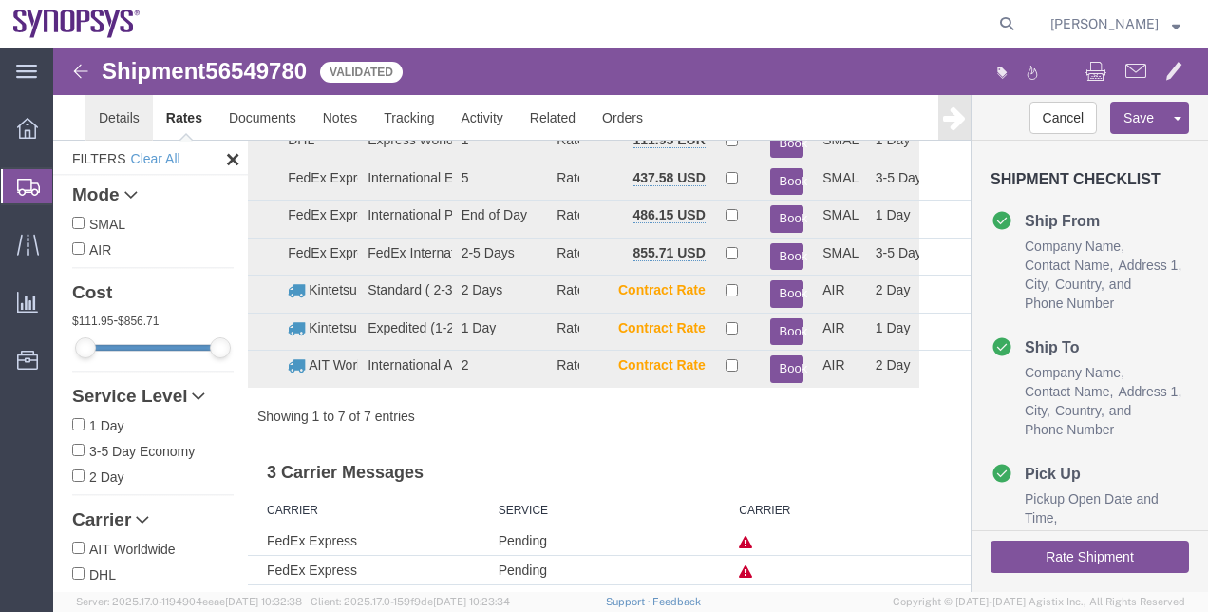
click at [112, 122] on link "Details" at bounding box center [118, 118] width 67 height 46
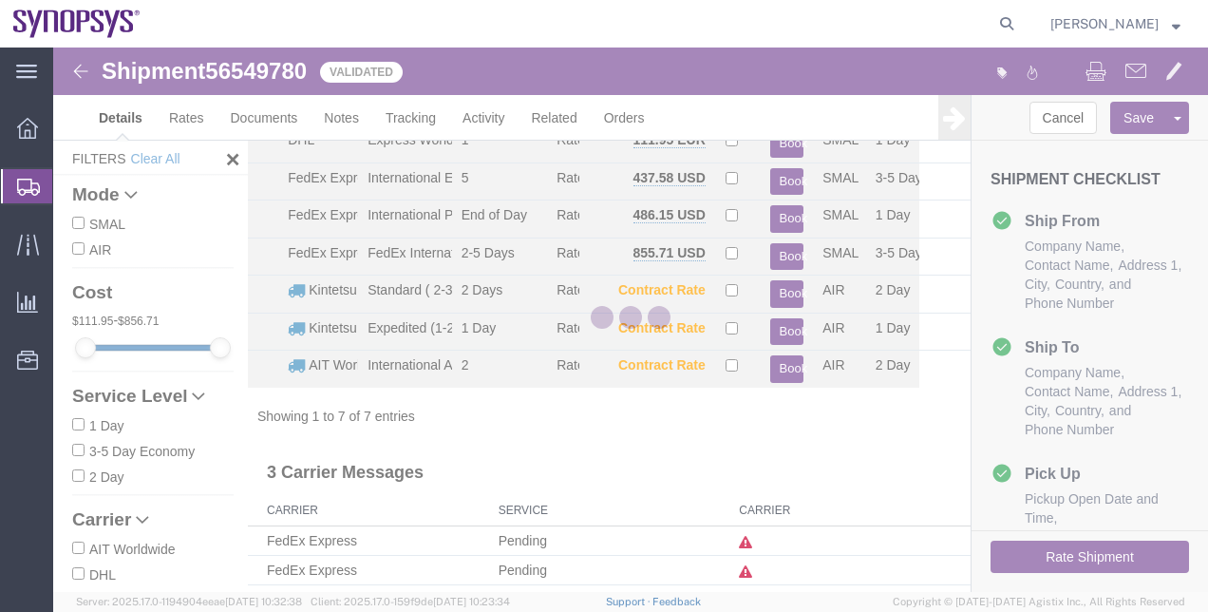
select select "63151"
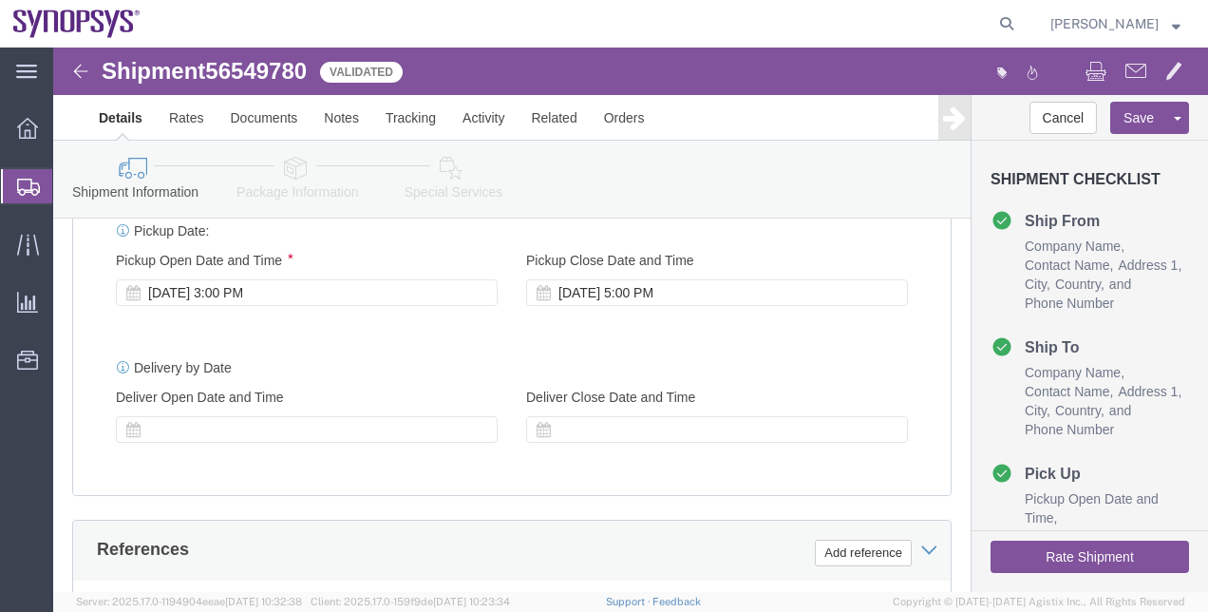
scroll to position [764, 0]
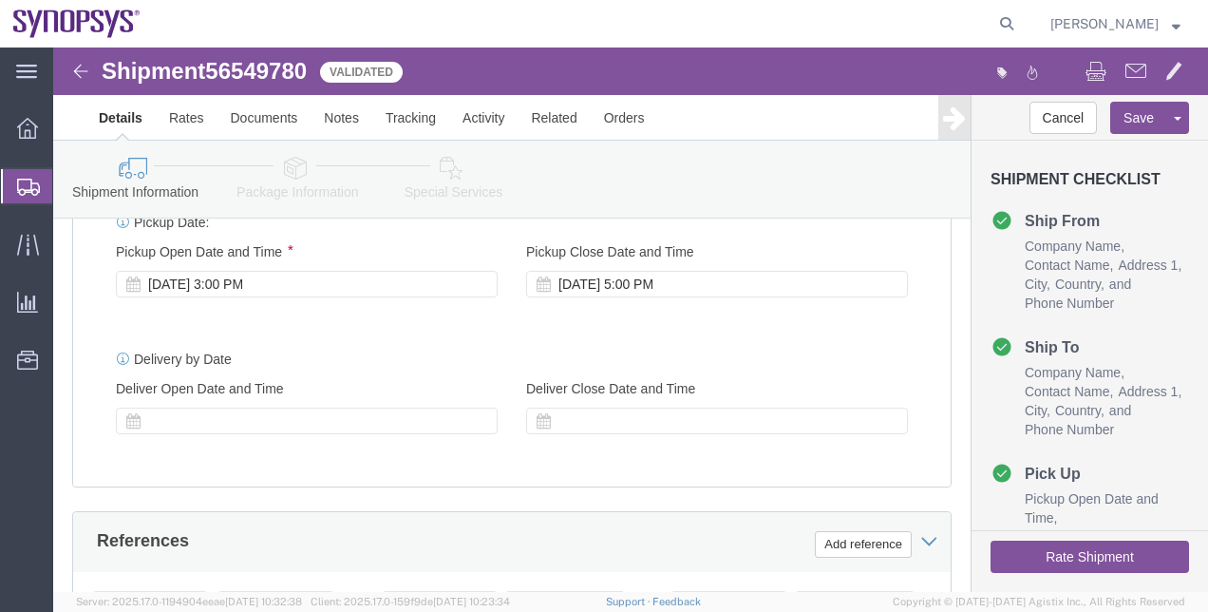
click link "Package Information"
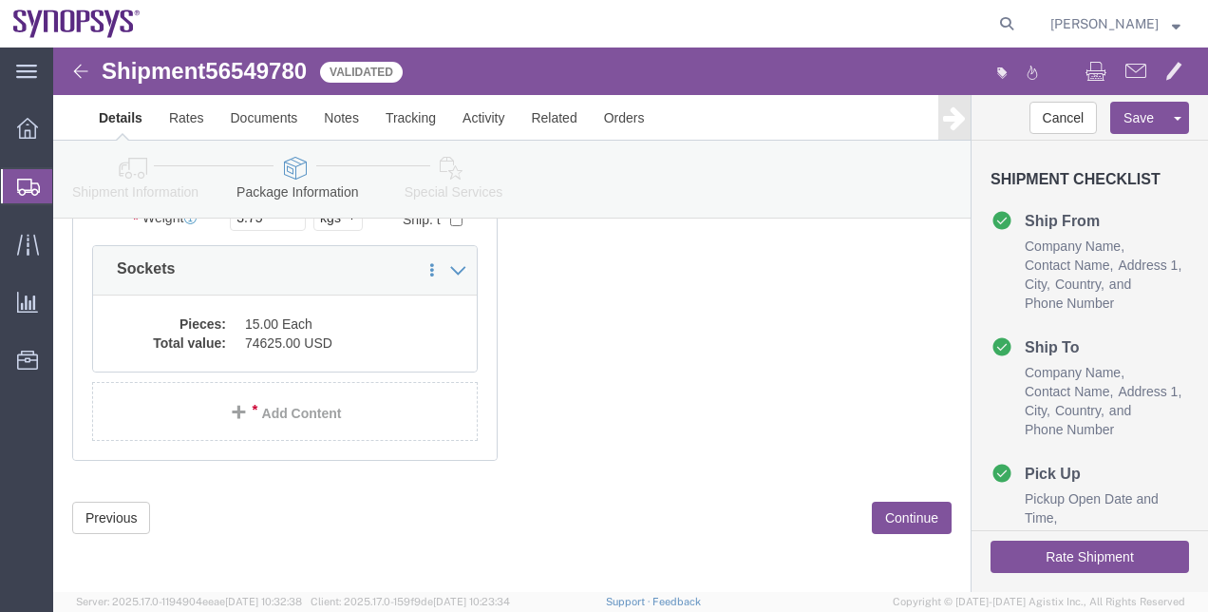
scroll to position [192, 0]
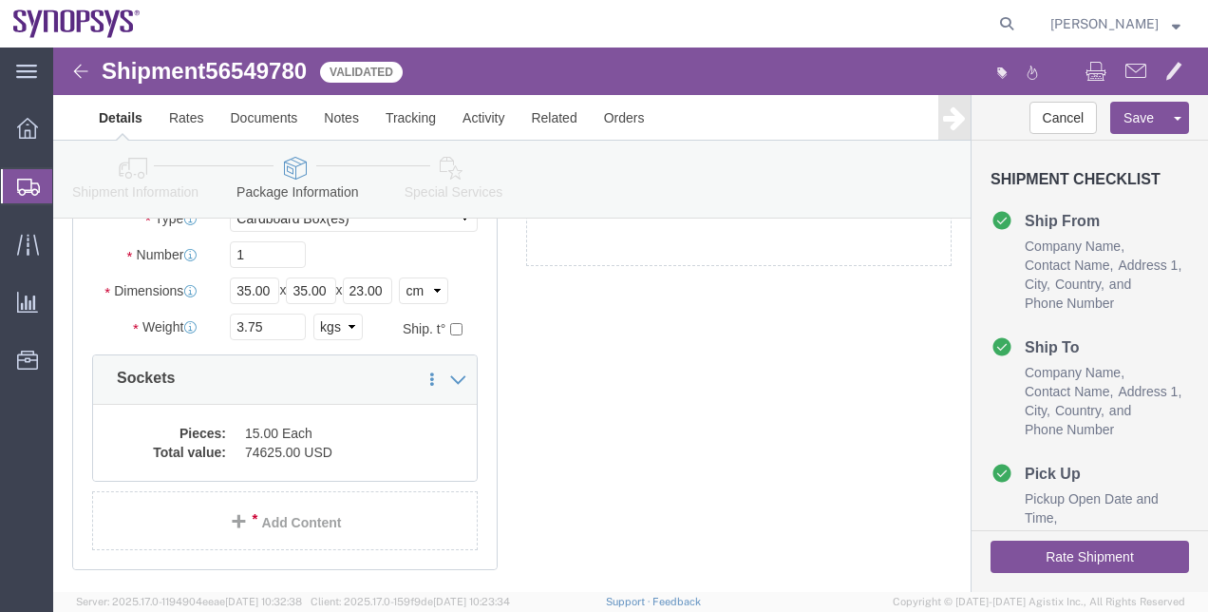
click link "Special Services"
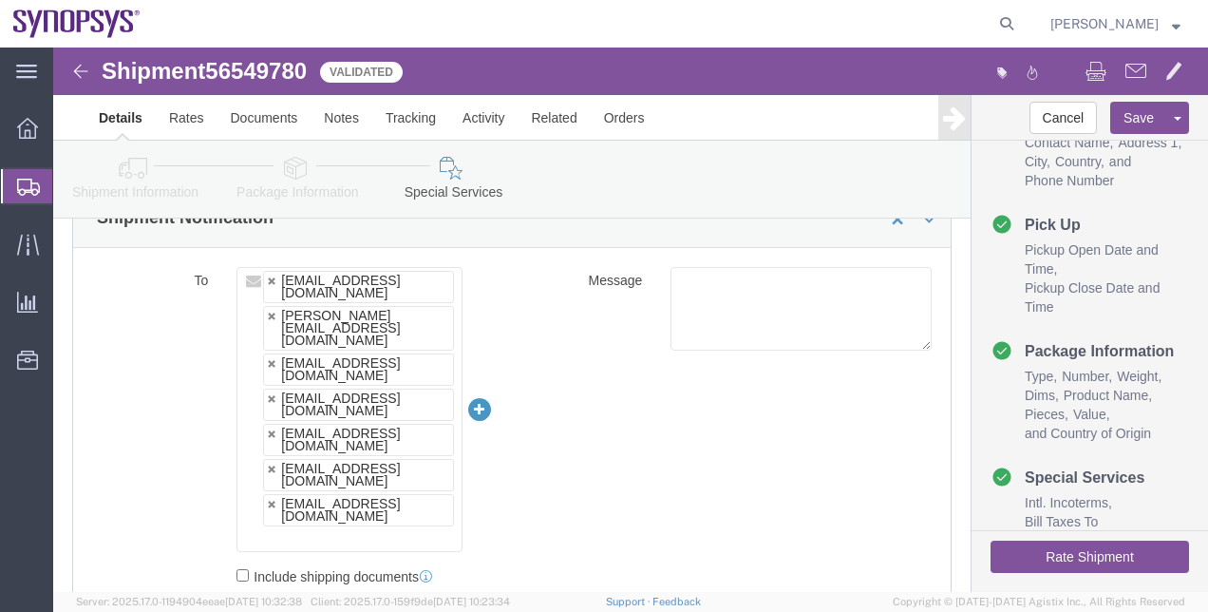
scroll to position [1292, 0]
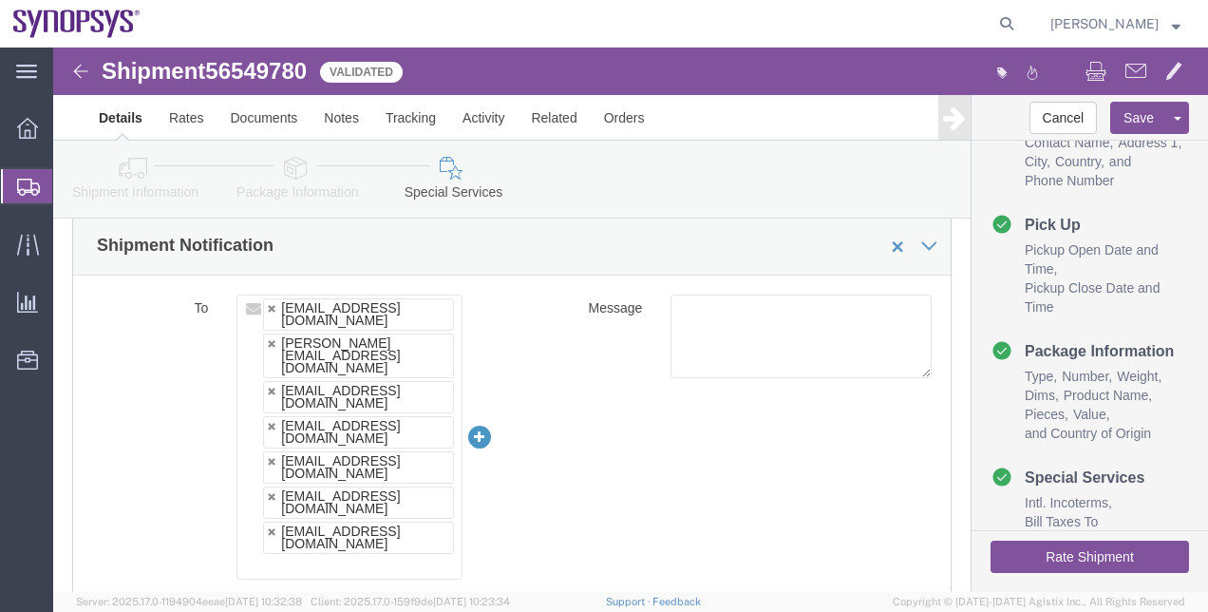
click button "Rate Shipment"
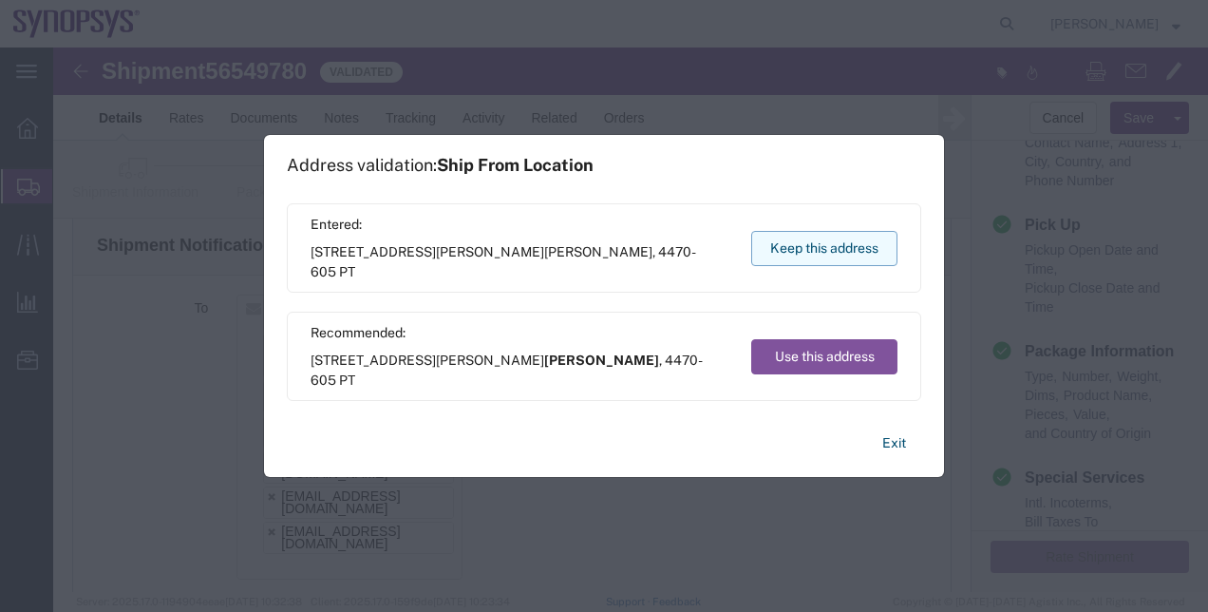
click at [857, 264] on button "Keep this address" at bounding box center [824, 248] width 146 height 35
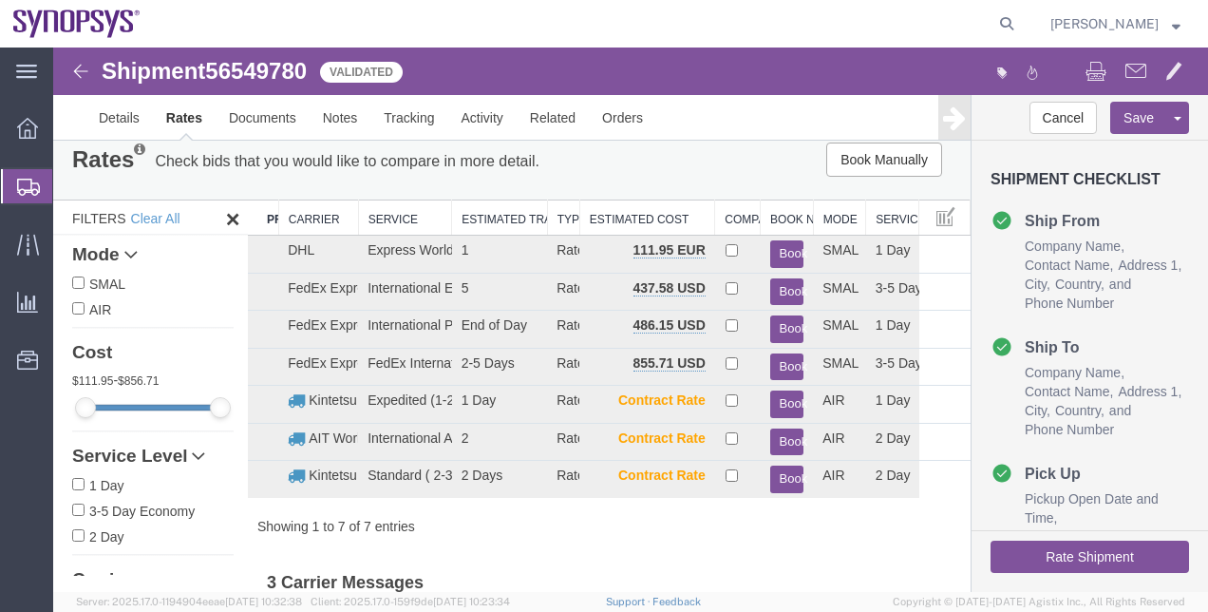
scroll to position [8, 0]
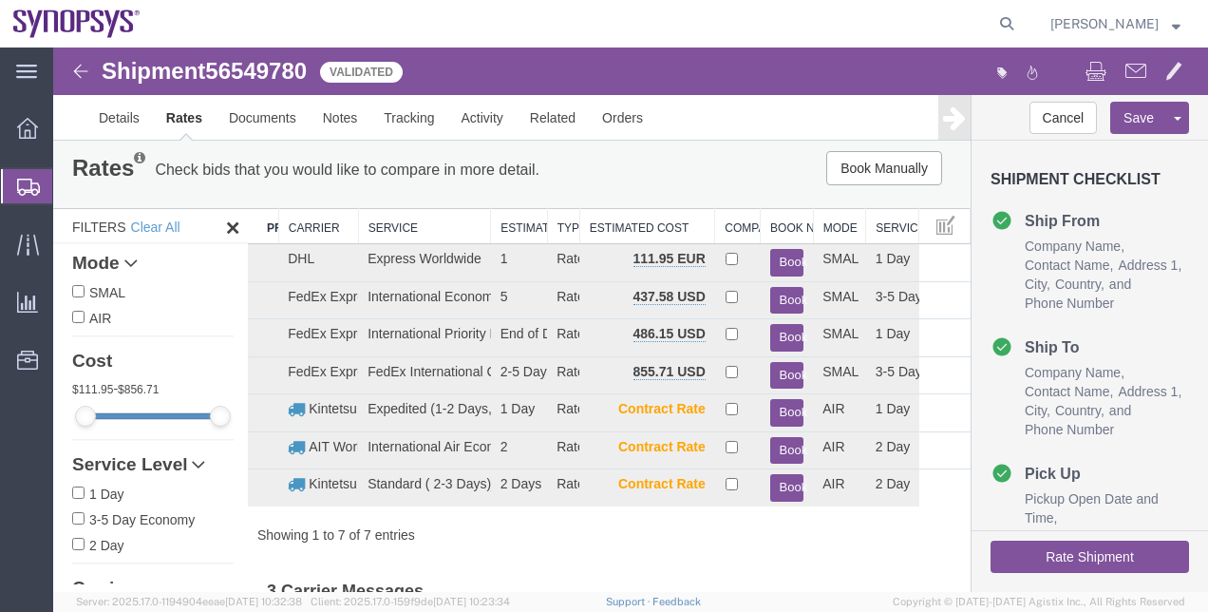
drag, startPoint x: 450, startPoint y: 222, endPoint x: 490, endPoint y: 225, distance: 40.0
click at [490, 225] on div "Search: Preferred Carrier Carrier Service Estimated Transit Type Estimated Cost…" at bounding box center [609, 376] width 723 height 336
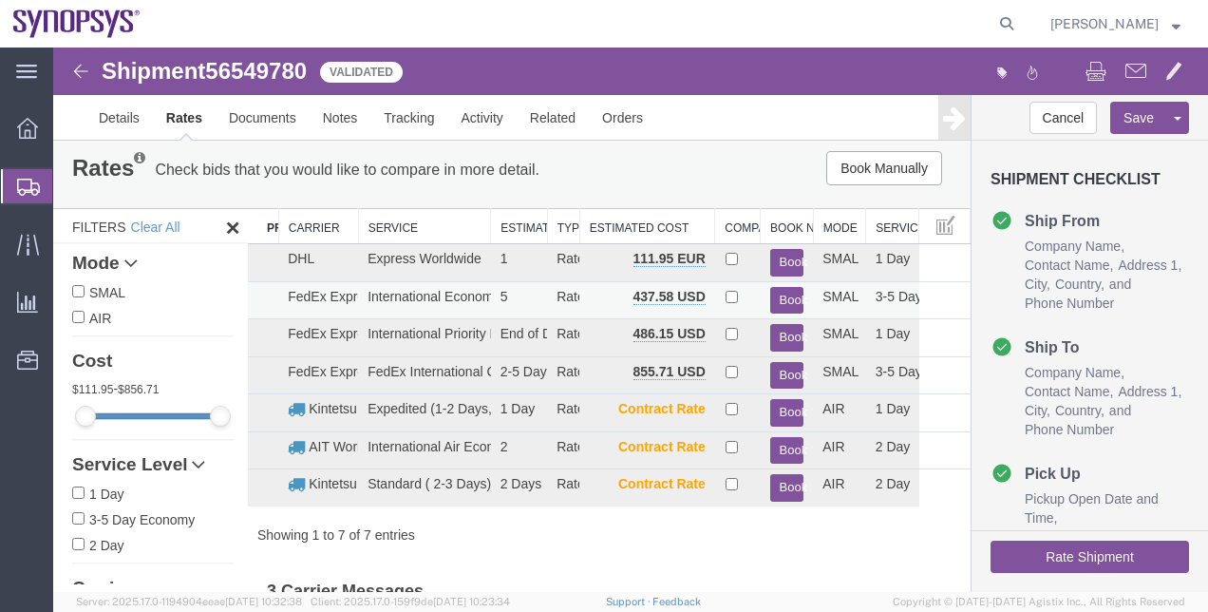
click at [770, 291] on button "Book" at bounding box center [787, 301] width 34 height 28
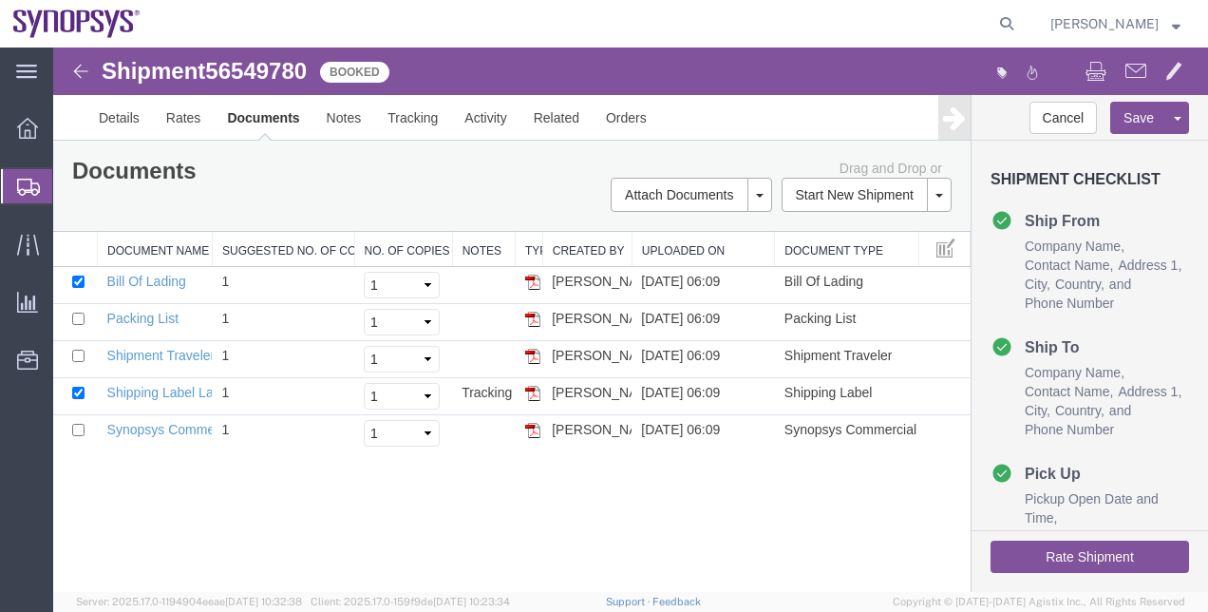
scroll to position [0, 0]
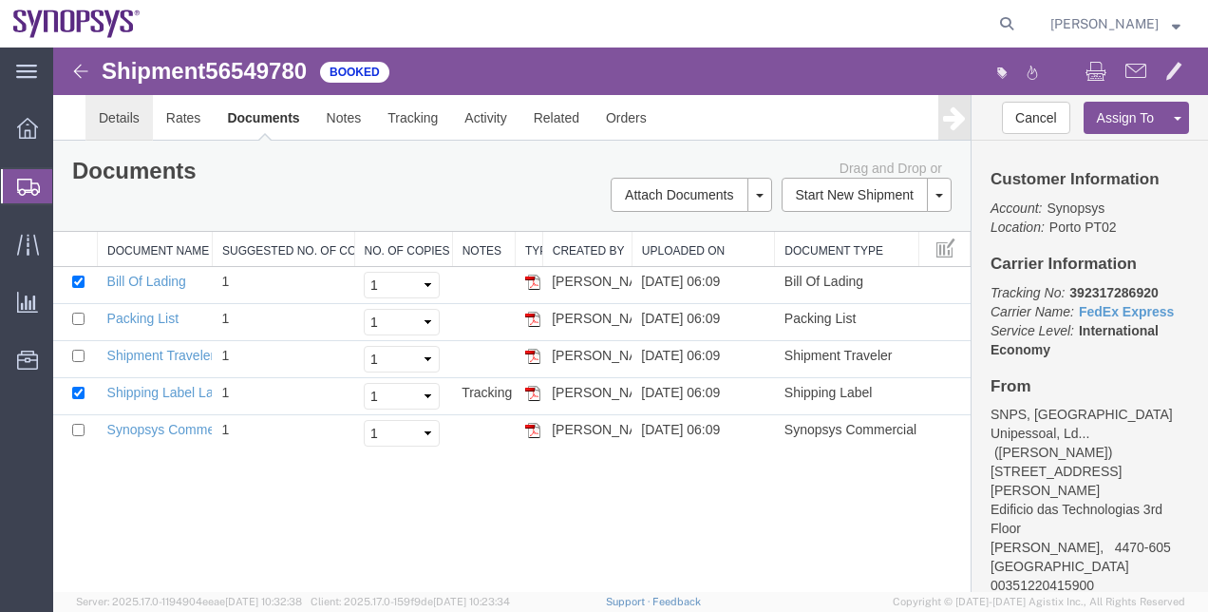
click at [120, 125] on link "Details" at bounding box center [118, 118] width 67 height 46
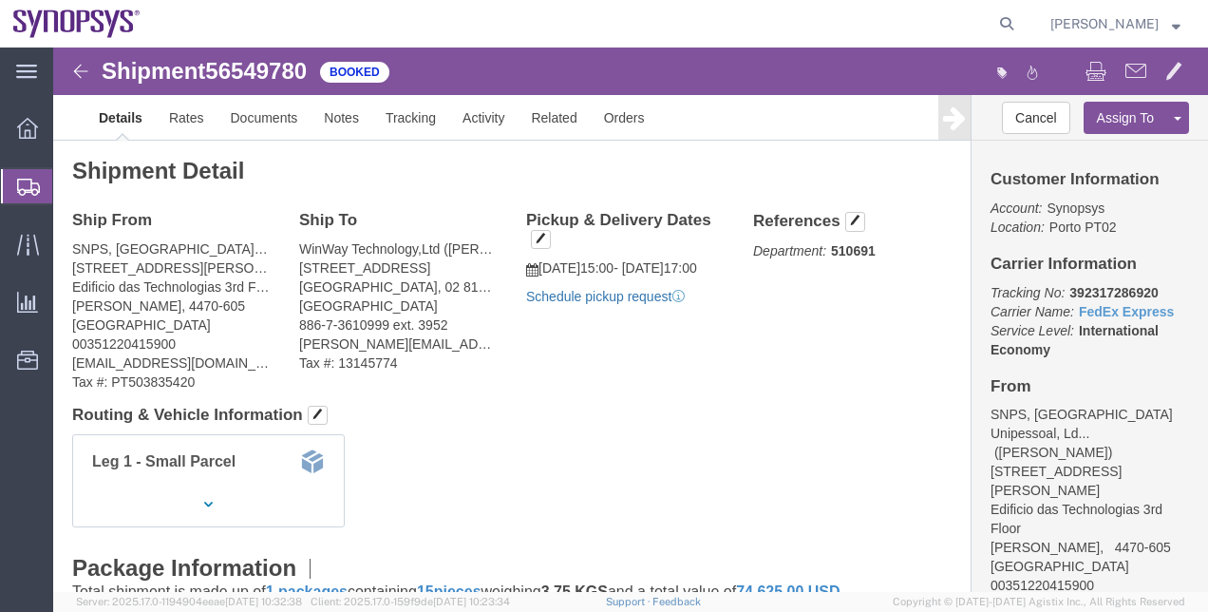
click link "Schedule pickup request"
click at [0, 0] on span "Shipment Manager" at bounding box center [0, 0] width 0 height 0
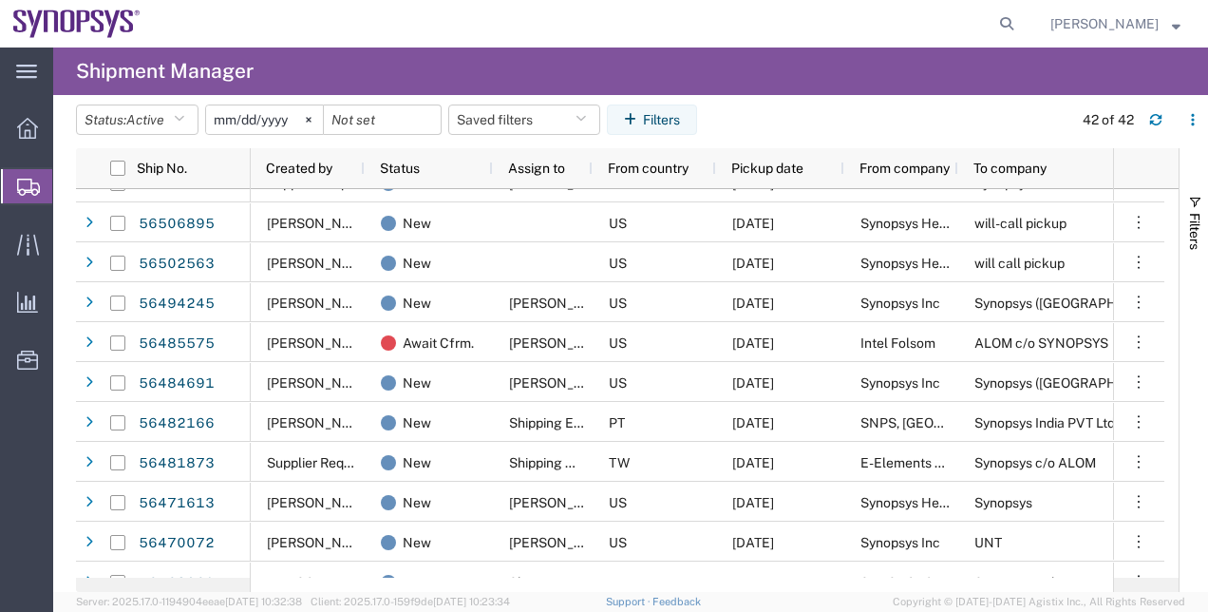
scroll to position [355, 0]
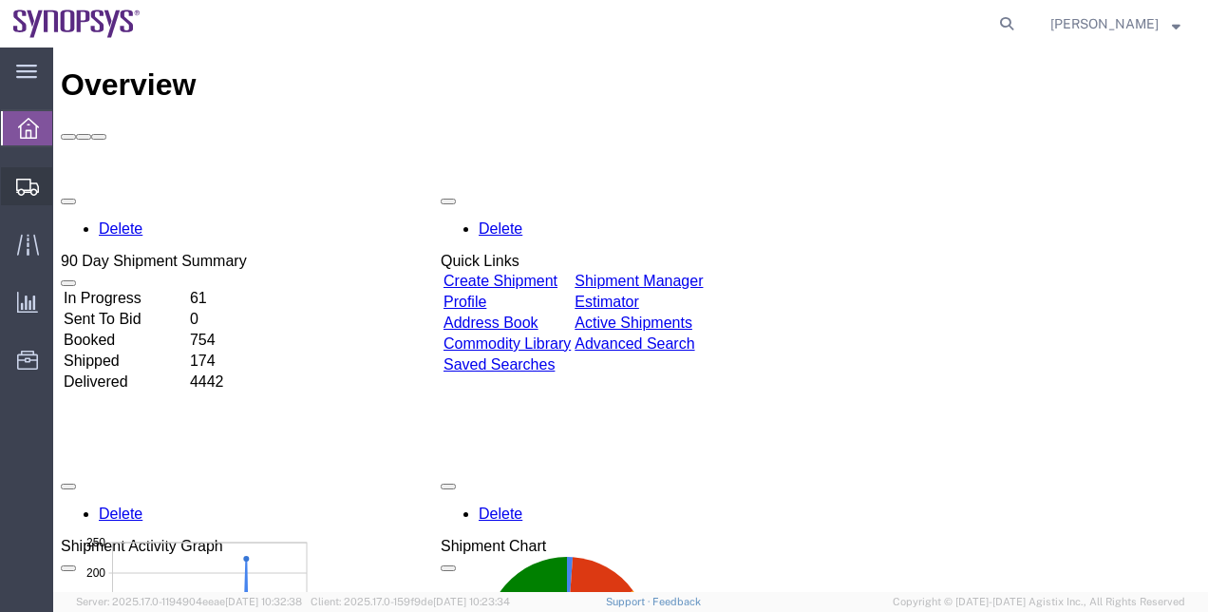
click at [0, 0] on span "Shipment Manager" at bounding box center [0, 0] width 0 height 0
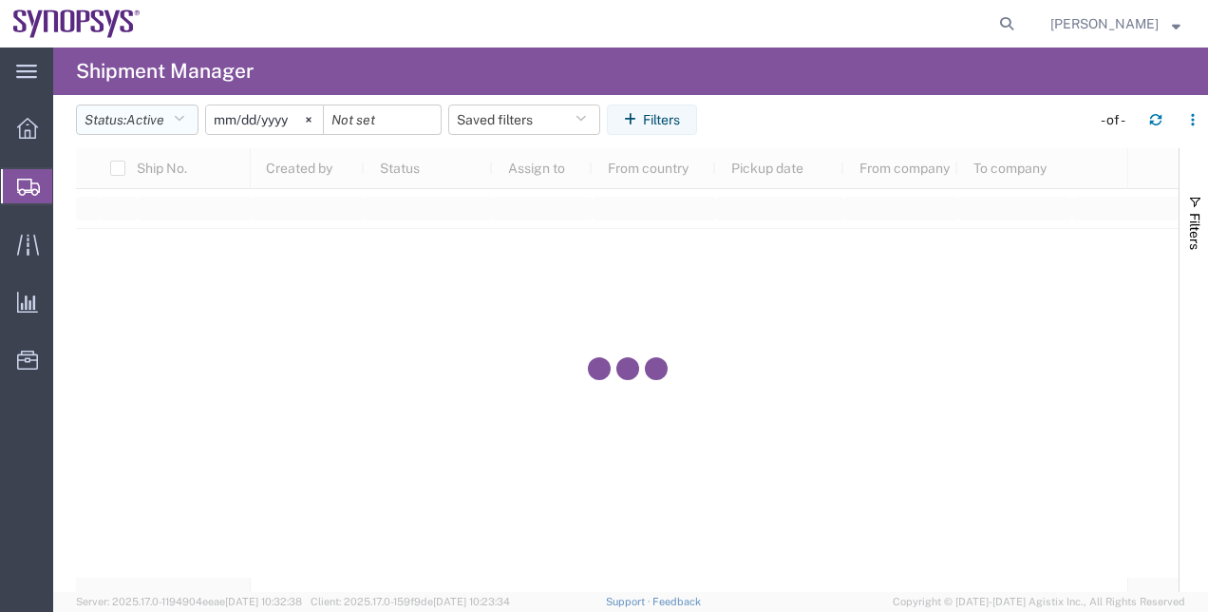
click at [198, 113] on button "Status: Active" at bounding box center [137, 119] width 122 height 30
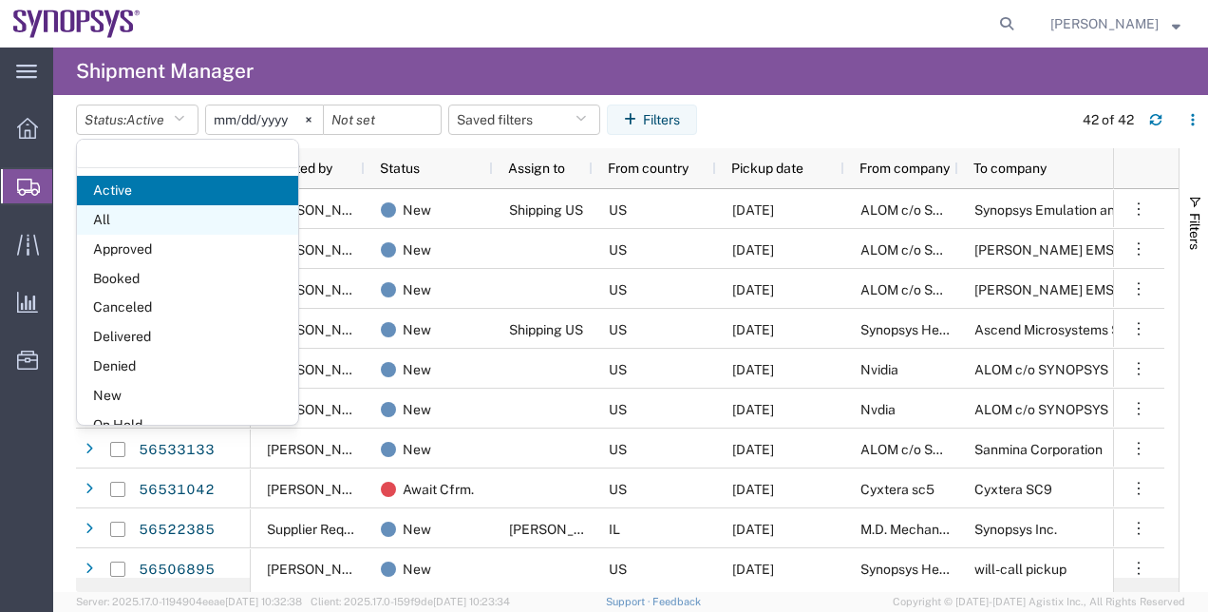
click at [180, 214] on span "All" at bounding box center [187, 219] width 221 height 29
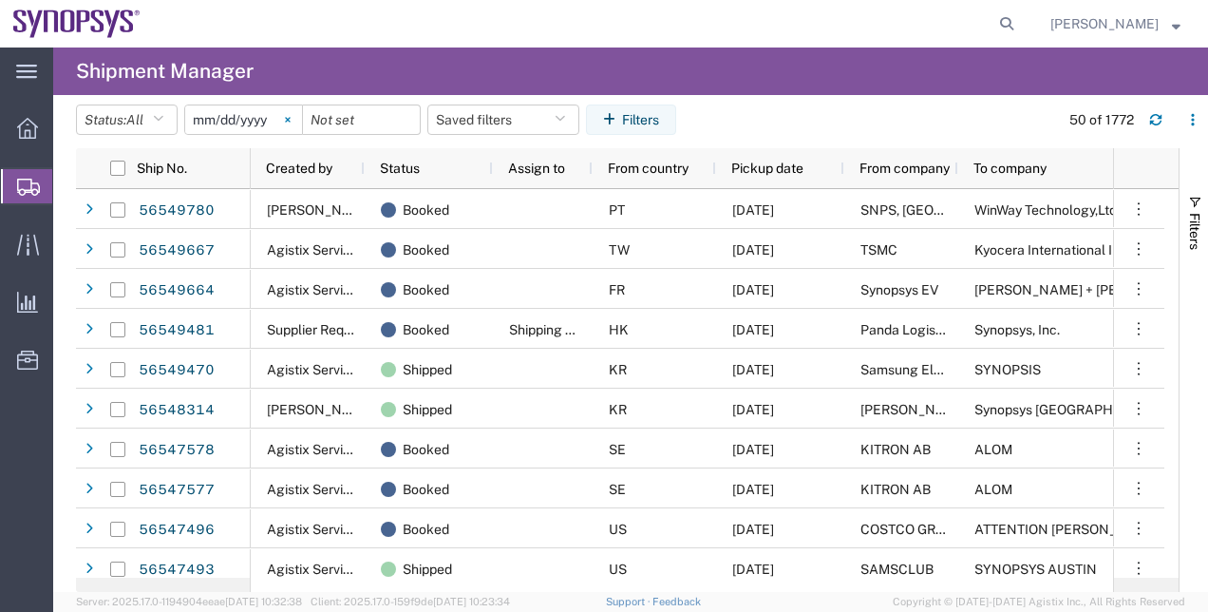
click at [297, 126] on svg-icon at bounding box center [287, 119] width 28 height 28
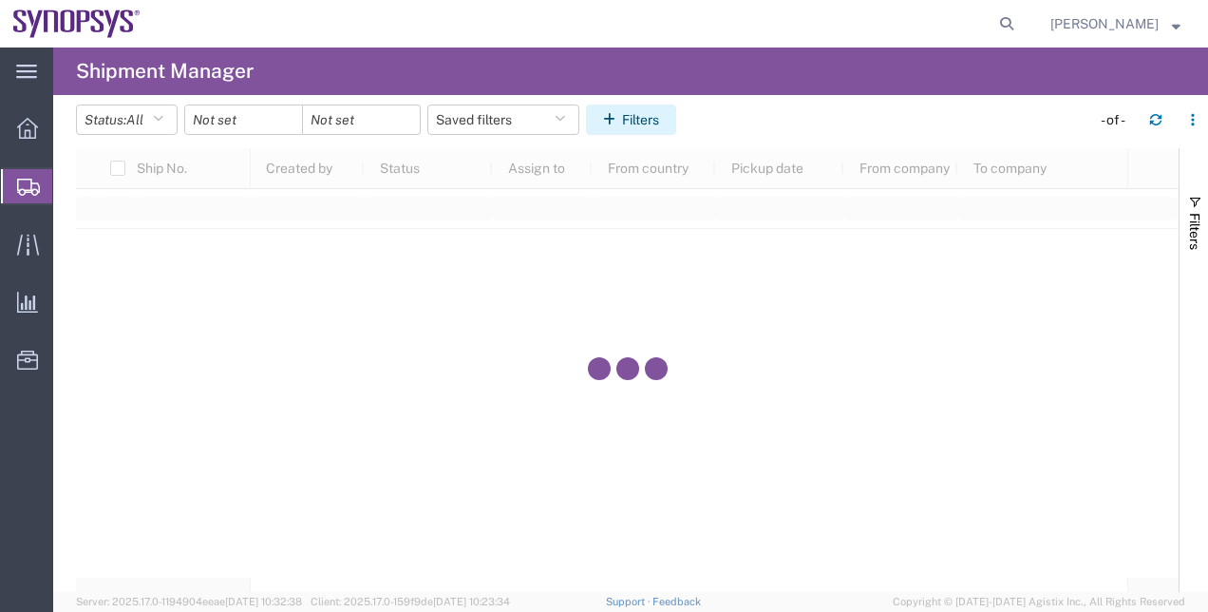
click at [609, 122] on icon "button" at bounding box center [612, 119] width 19 height 13
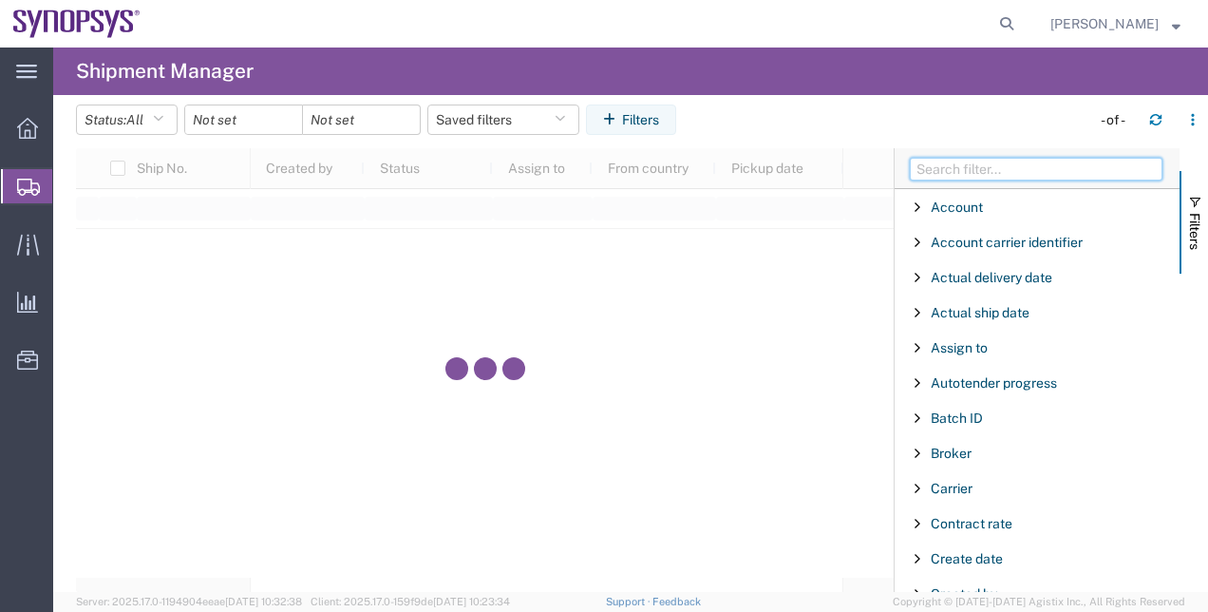
click at [952, 161] on input "Filter Columns Input" at bounding box center [1036, 169] width 253 height 23
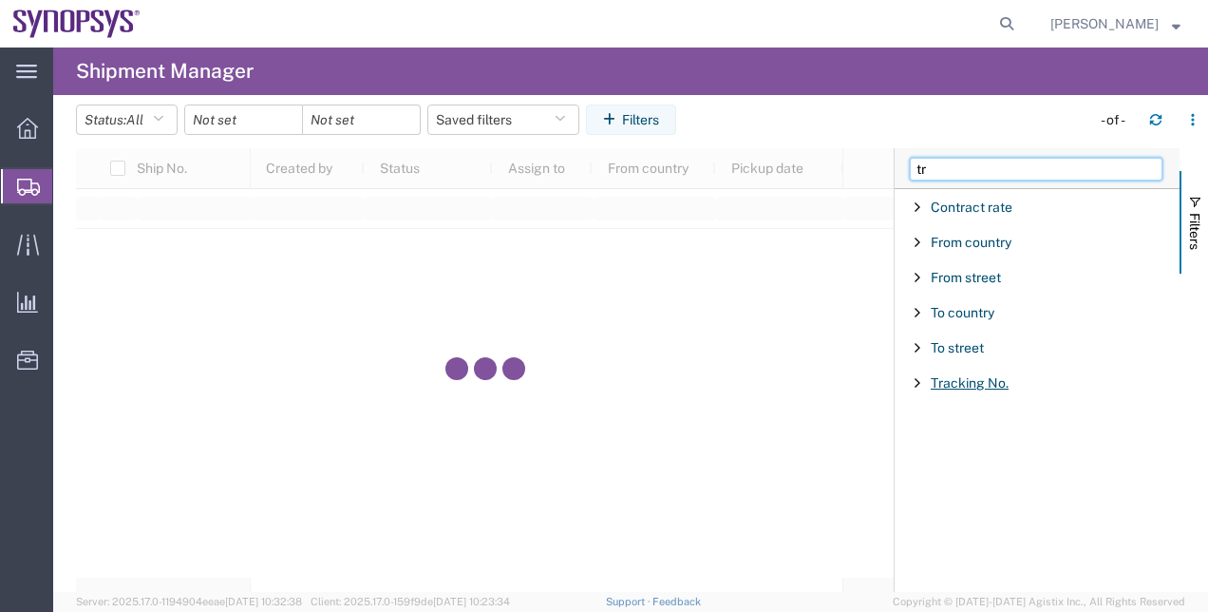
type input "tr"
click at [984, 377] on span "Tracking No." at bounding box center [970, 382] width 78 height 15
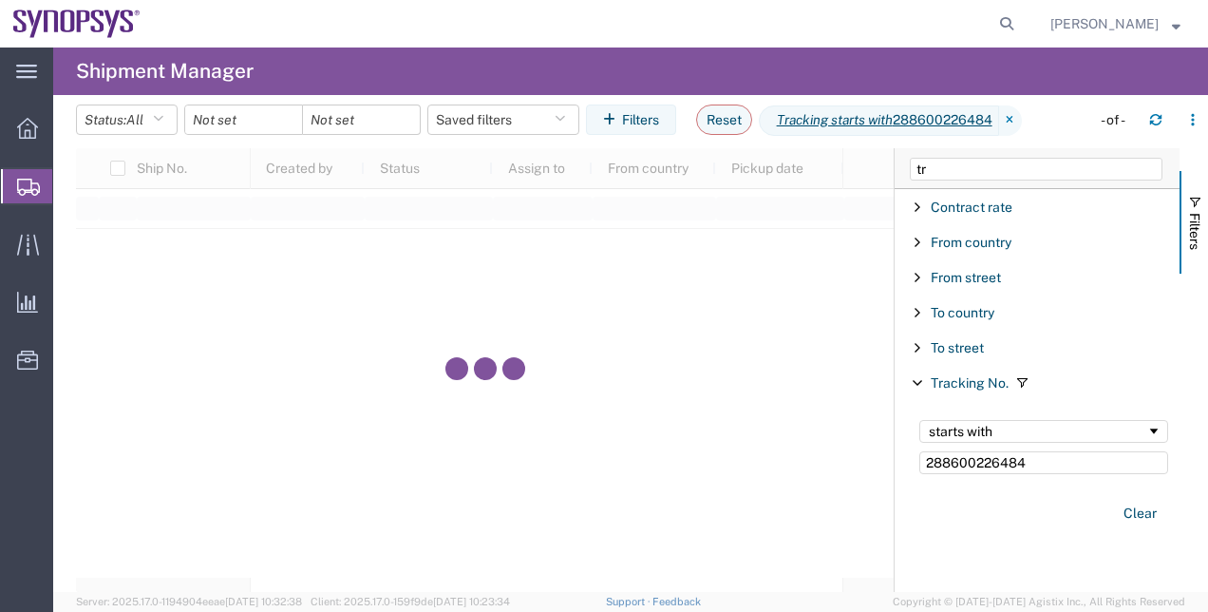
type input "288600226484"
click at [1092, 326] on div "To country" at bounding box center [1037, 312] width 285 height 34
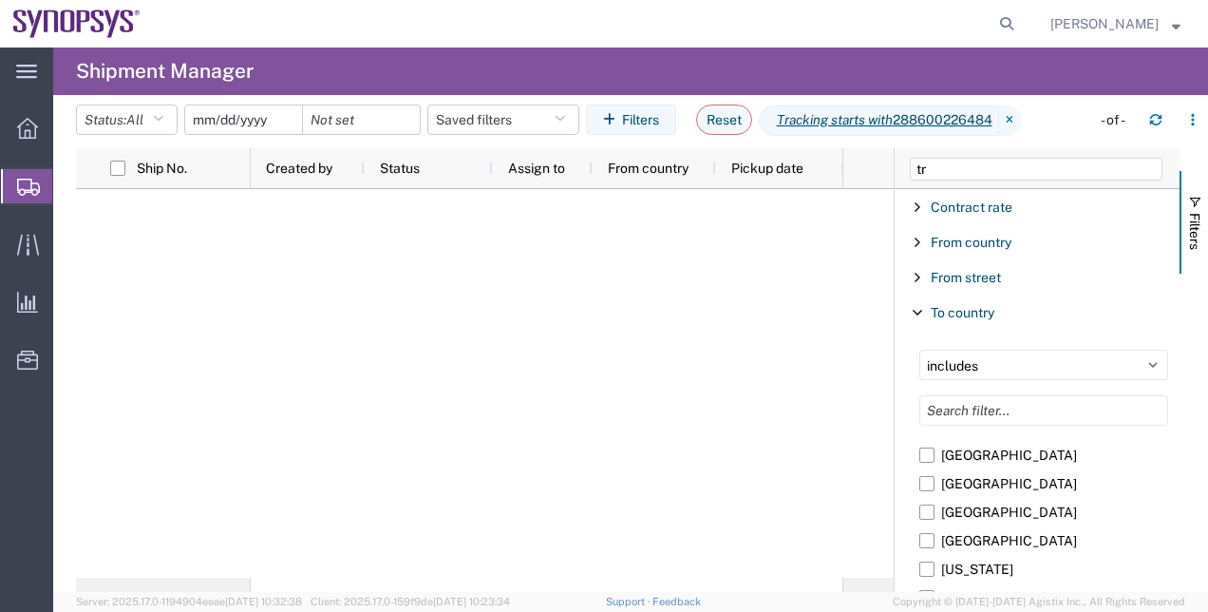
click at [220, 125] on input "date" at bounding box center [243, 119] width 117 height 28
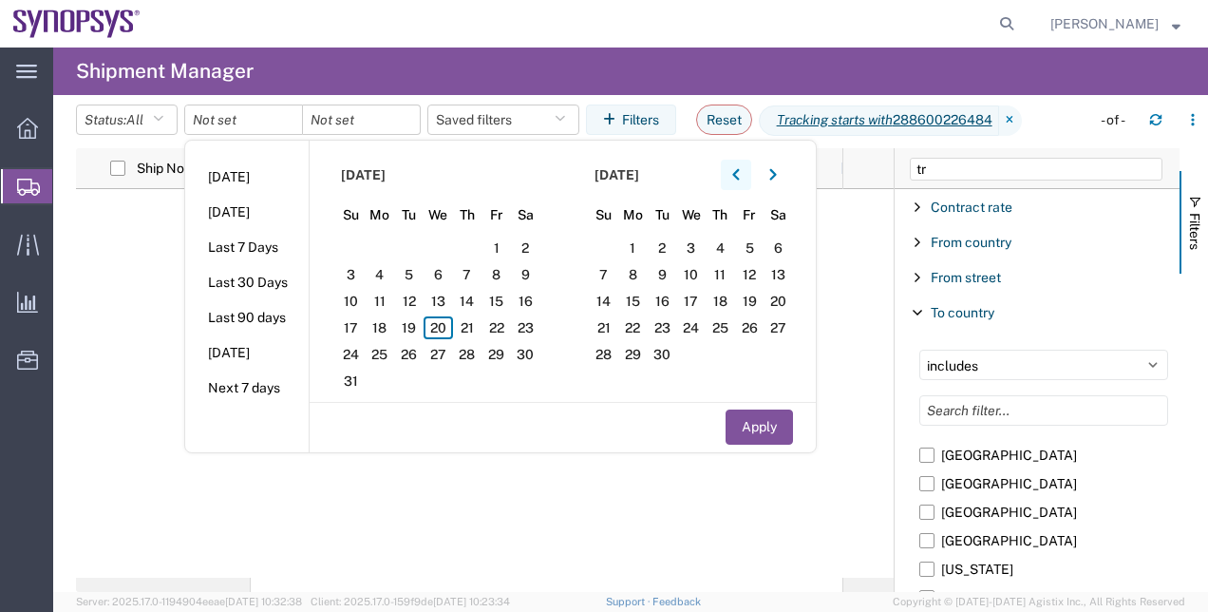
click at [745, 163] on button "button" at bounding box center [736, 175] width 30 height 30
click at [472, 237] on span "1" at bounding box center [467, 247] width 29 height 23
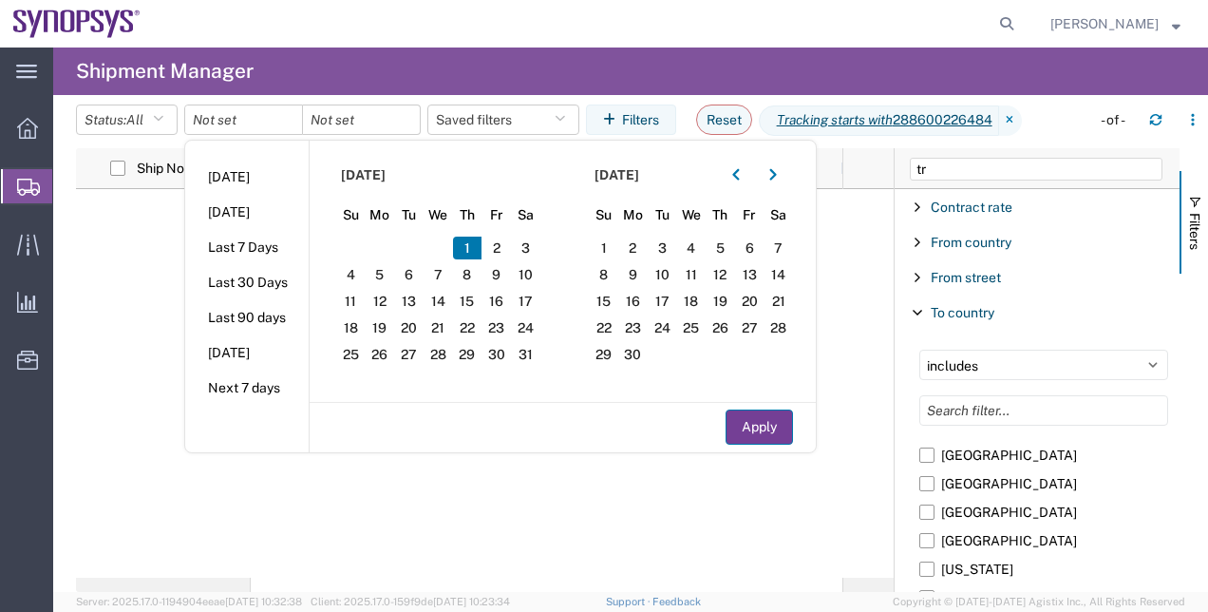
click at [779, 425] on button "Apply" at bounding box center [759, 426] width 67 height 35
type input "2025-05-01"
click at [779, 425] on button "Apply" at bounding box center [759, 426] width 67 height 35
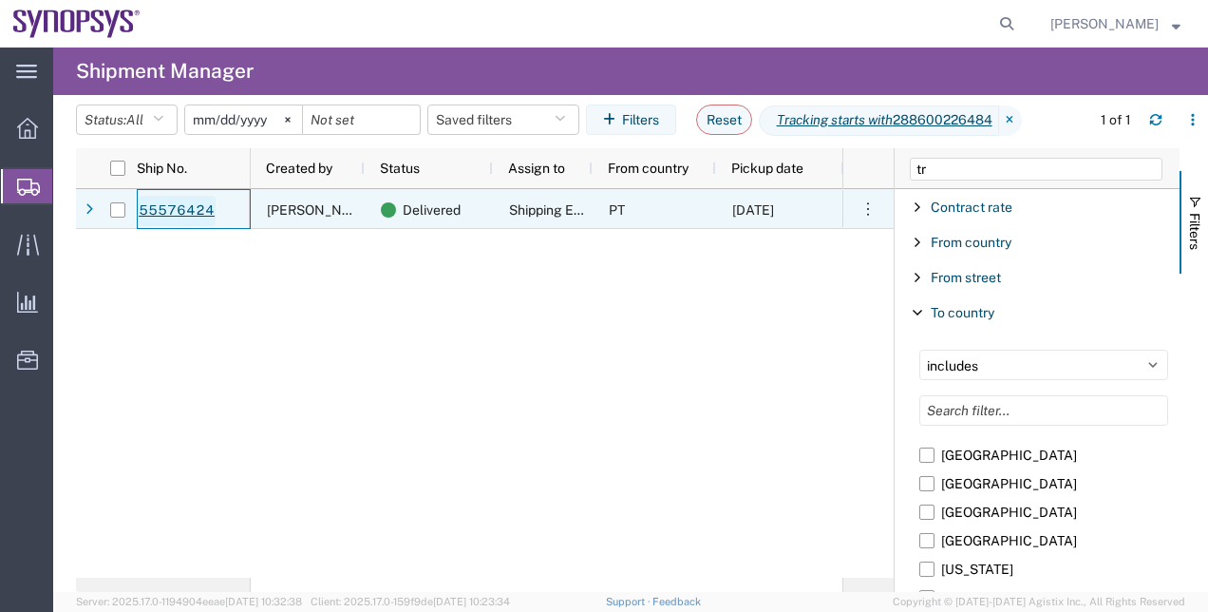
click at [166, 216] on link "55576424" at bounding box center [177, 211] width 78 height 30
